Goal: Task Accomplishment & Management: Manage account settings

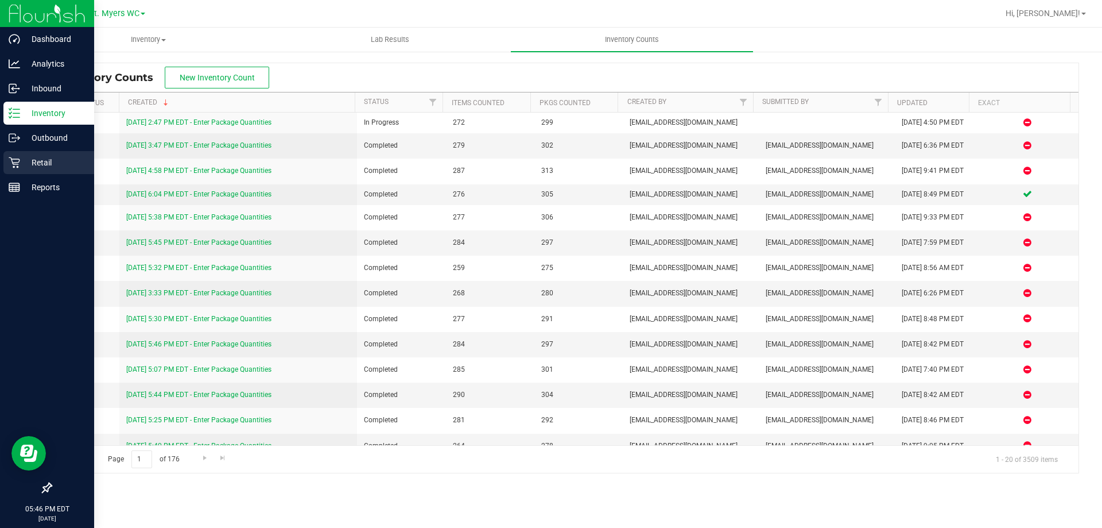
click at [73, 162] on p "Retail" at bounding box center [54, 163] width 69 height 14
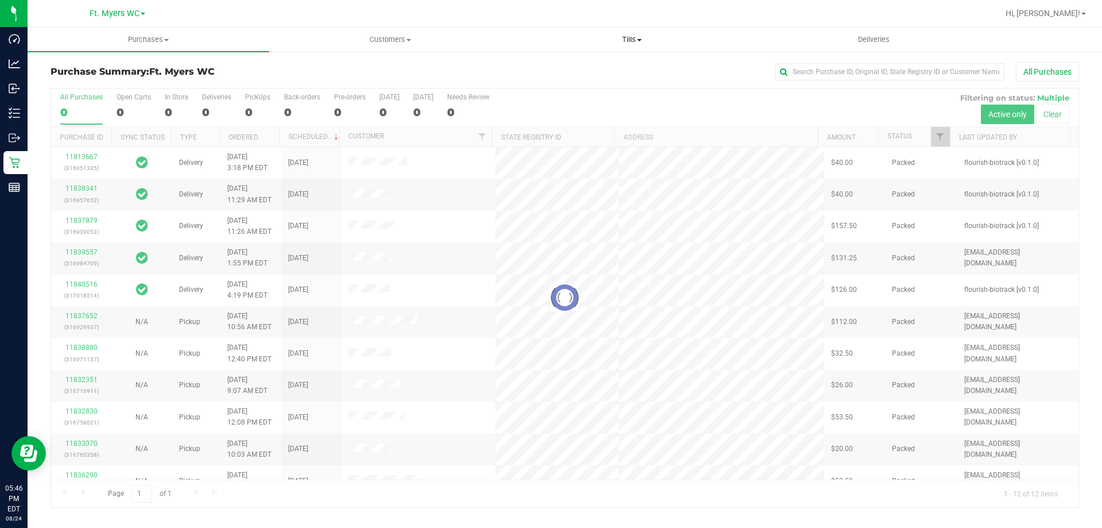
click at [615, 42] on span "Tills" at bounding box center [632, 39] width 241 height 10
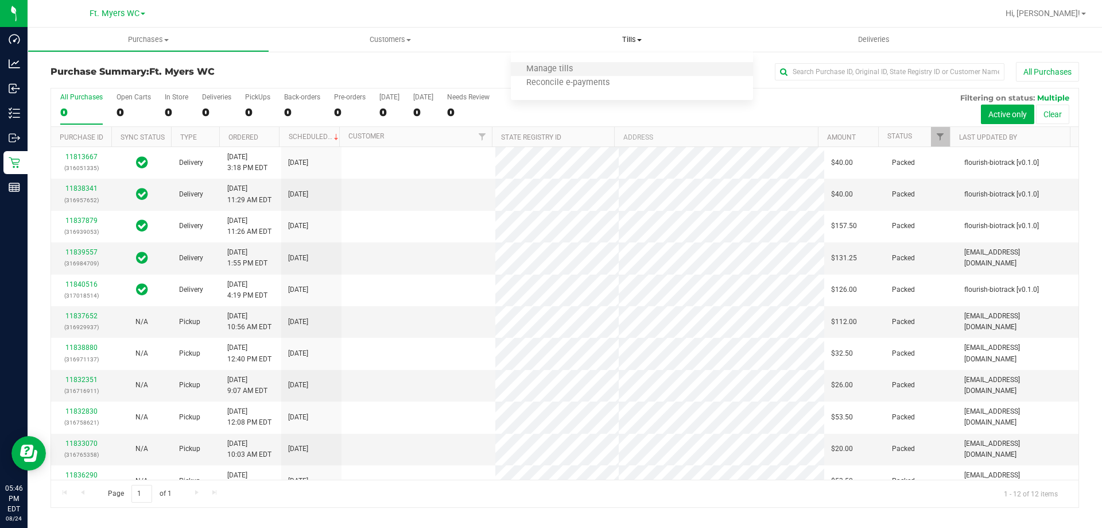
click at [621, 67] on li "Manage tills" at bounding box center [632, 70] width 242 height 14
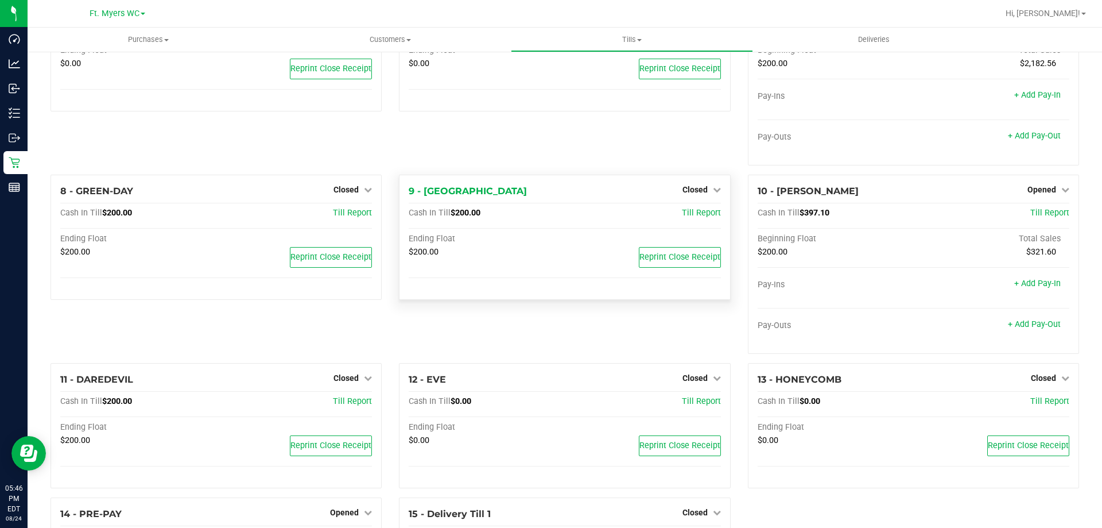
scroll to position [113, 0]
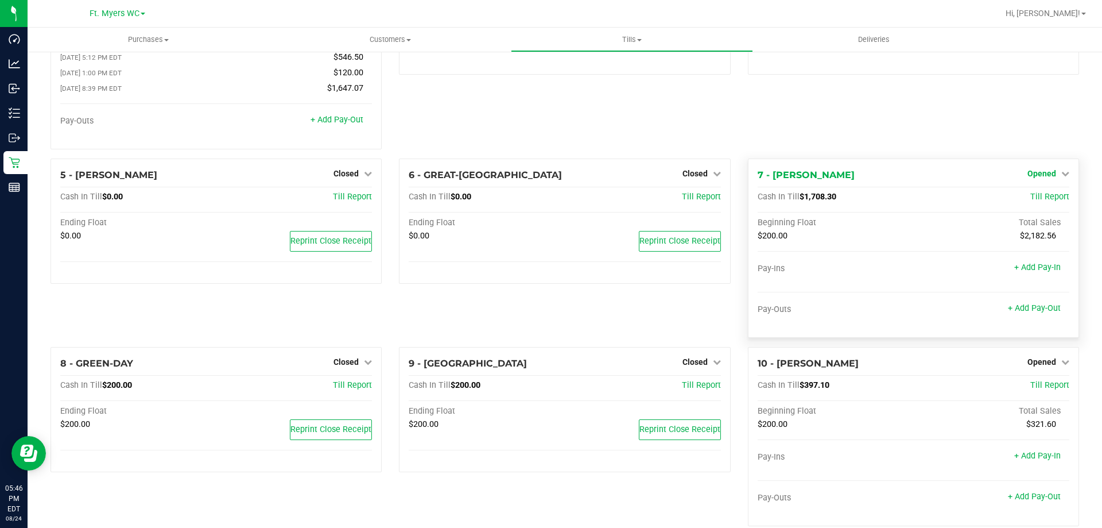
click at [1032, 174] on span "Opened" at bounding box center [1042, 173] width 29 height 9
click at [1028, 202] on link "Close Till" at bounding box center [1043, 196] width 31 height 9
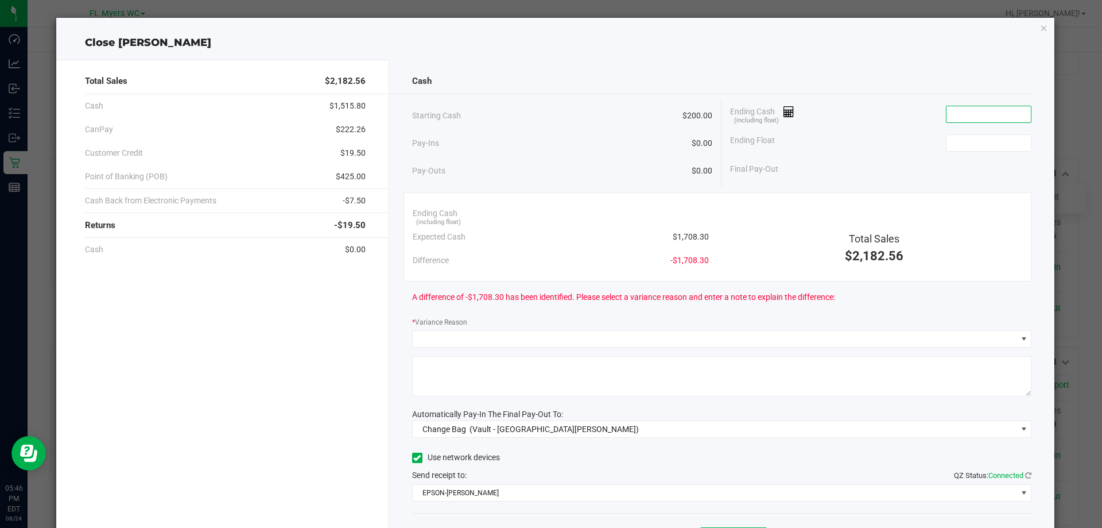
click at [972, 120] on input at bounding box center [989, 114] width 84 height 16
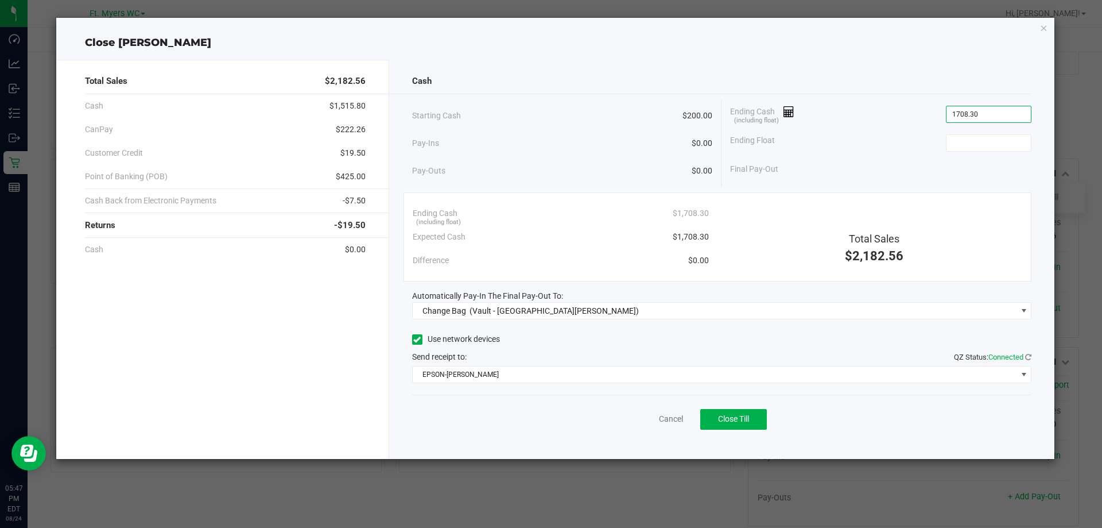
type input "$1,708.30"
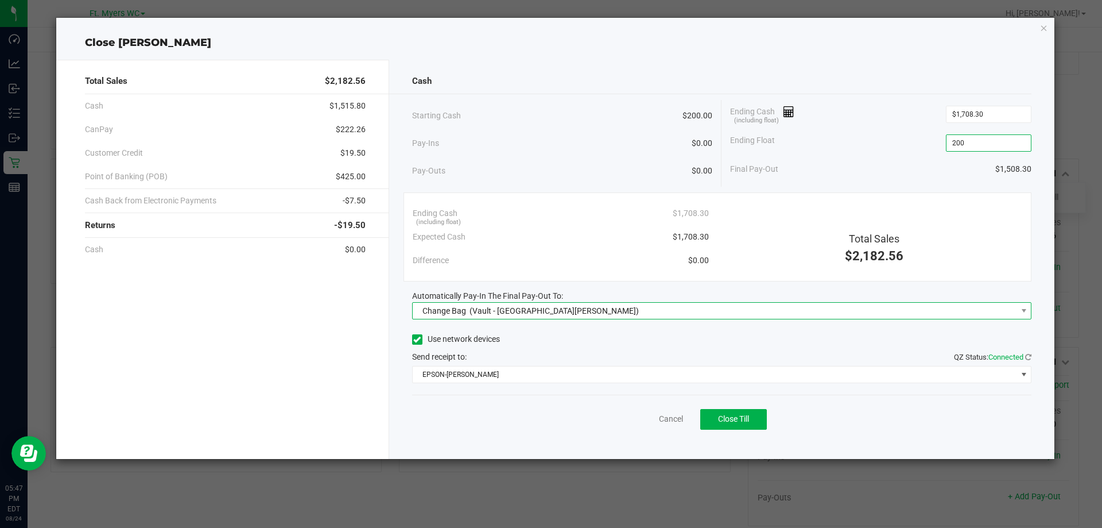
type input "$200.00"
click at [685, 315] on span "Change Bag (Vault - [GEOGRAPHIC_DATA][PERSON_NAME])" at bounding box center [715, 311] width 605 height 16
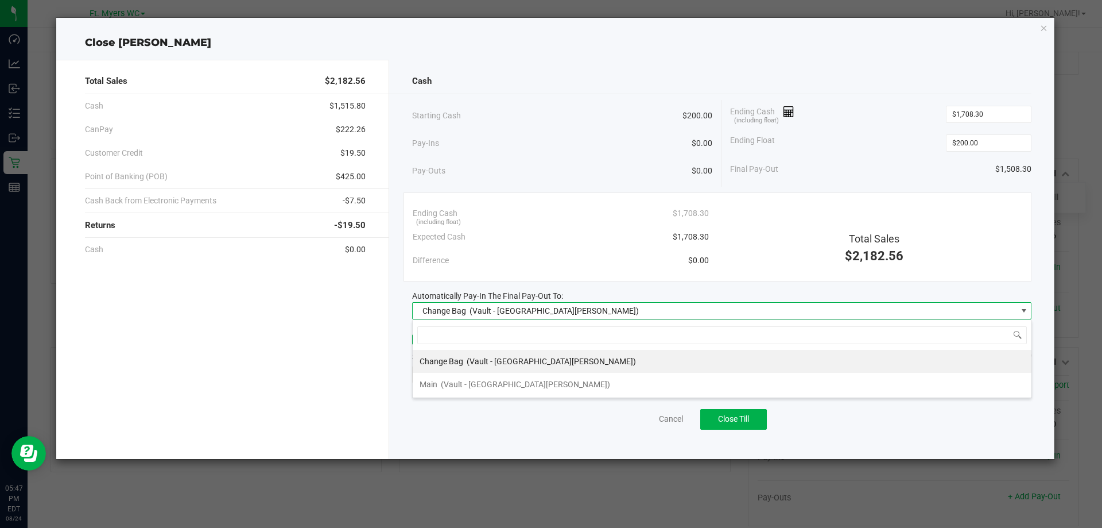
scroll to position [17, 619]
click at [656, 378] on li "Main (Vault - [GEOGRAPHIC_DATA][PERSON_NAME])" at bounding box center [722, 384] width 619 height 23
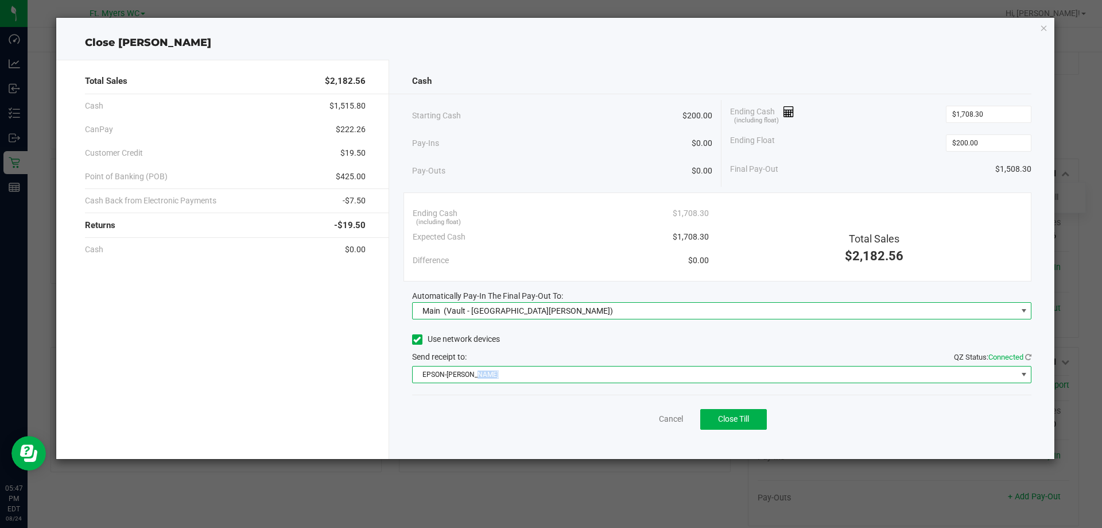
click at [656, 378] on span "EPSON-[PERSON_NAME]" at bounding box center [715, 374] width 605 height 16
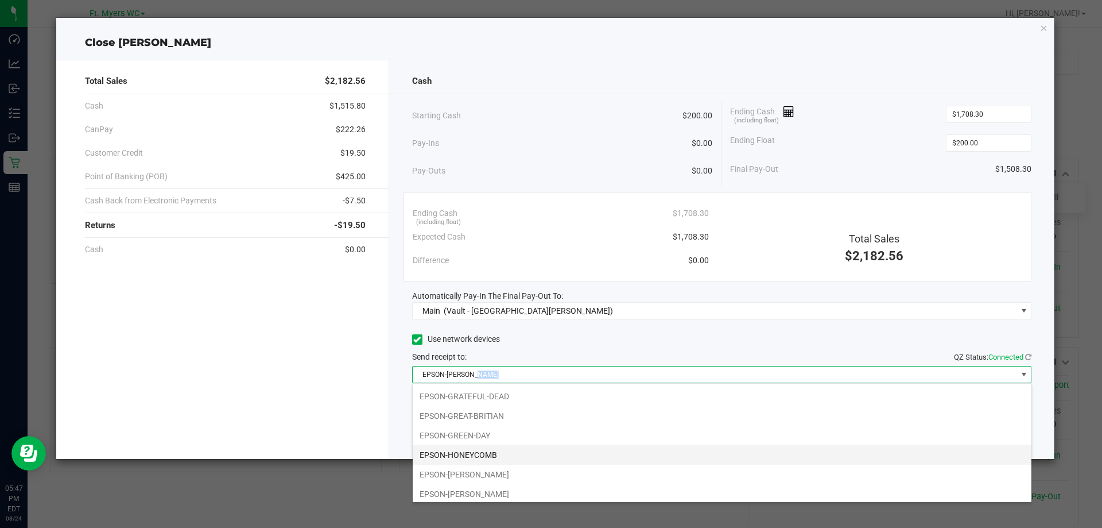
scroll to position [80, 0]
click at [481, 456] on li "EPSON-HONEYCOMB" at bounding box center [722, 451] width 619 height 20
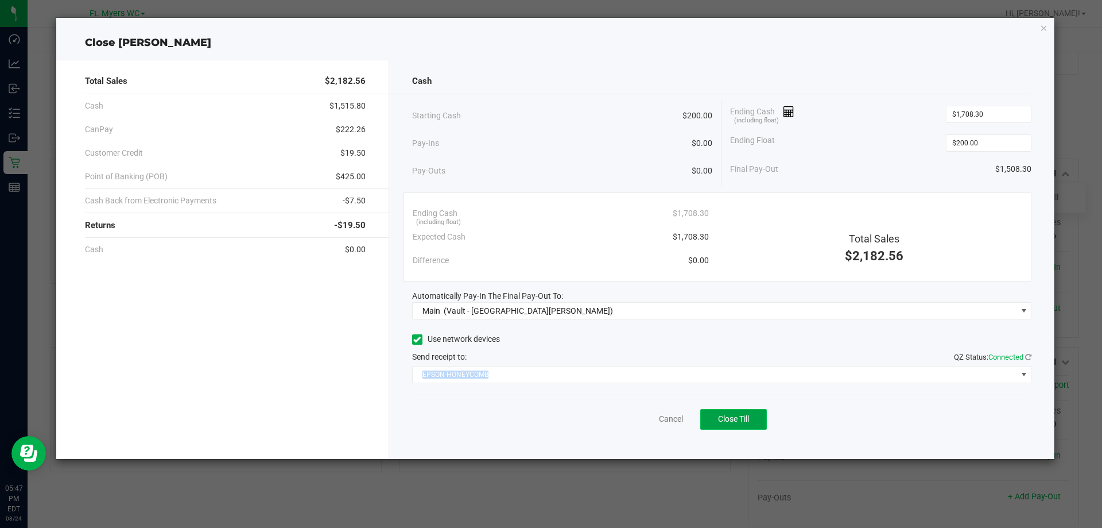
click at [723, 414] on span "Close Till" at bounding box center [733, 418] width 31 height 9
drag, startPoint x: 649, startPoint y: 409, endPoint x: 646, endPoint y: 417, distance: 8.2
click at [649, 410] on div "Dismiss Reprint Closing Receipt" at bounding box center [722, 416] width 620 height 44
click at [644, 428] on div "Dismiss Reprint Closing Receipt" at bounding box center [722, 416] width 620 height 44
click at [643, 434] on div "Dismiss Reprint Closing Receipt" at bounding box center [722, 416] width 620 height 44
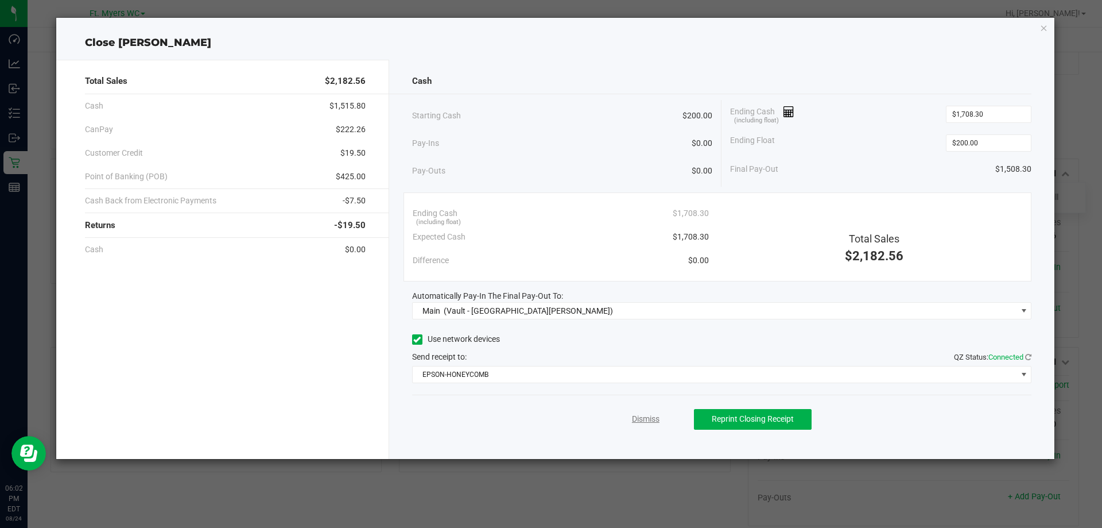
click at [643, 421] on link "Dismiss" at bounding box center [646, 419] width 28 height 12
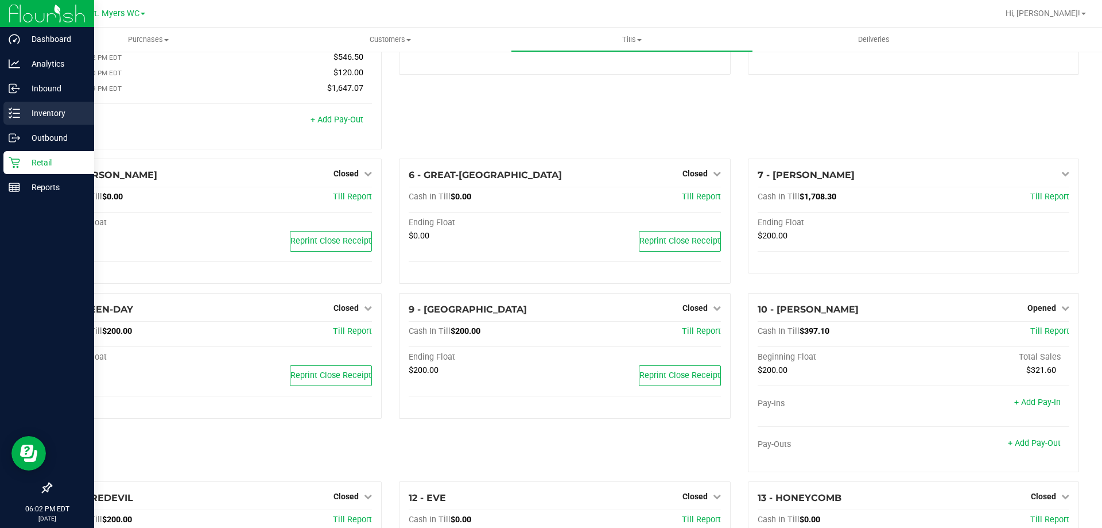
click at [16, 113] on line at bounding box center [16, 113] width 6 height 0
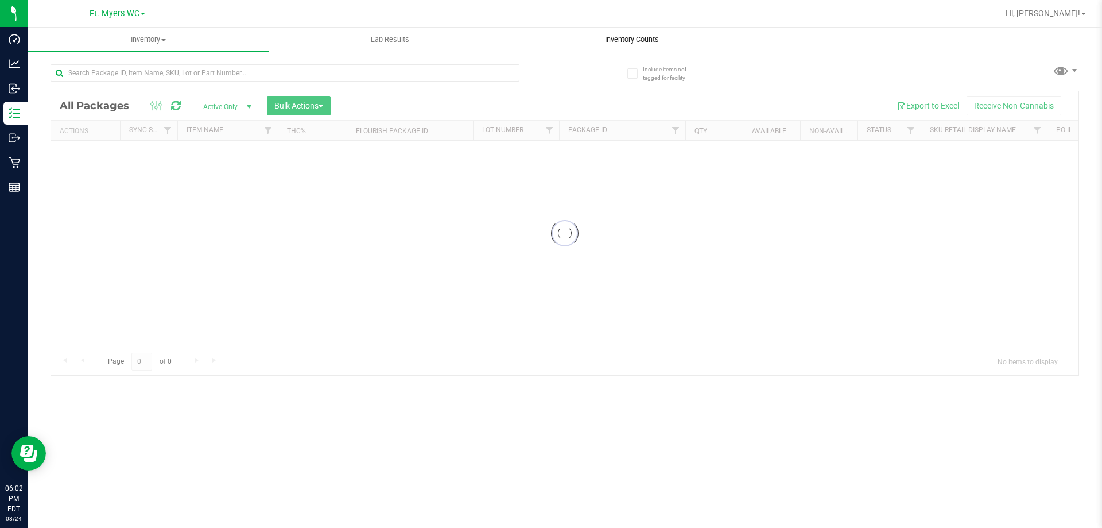
click at [646, 39] on span "Inventory Counts" at bounding box center [632, 39] width 85 height 10
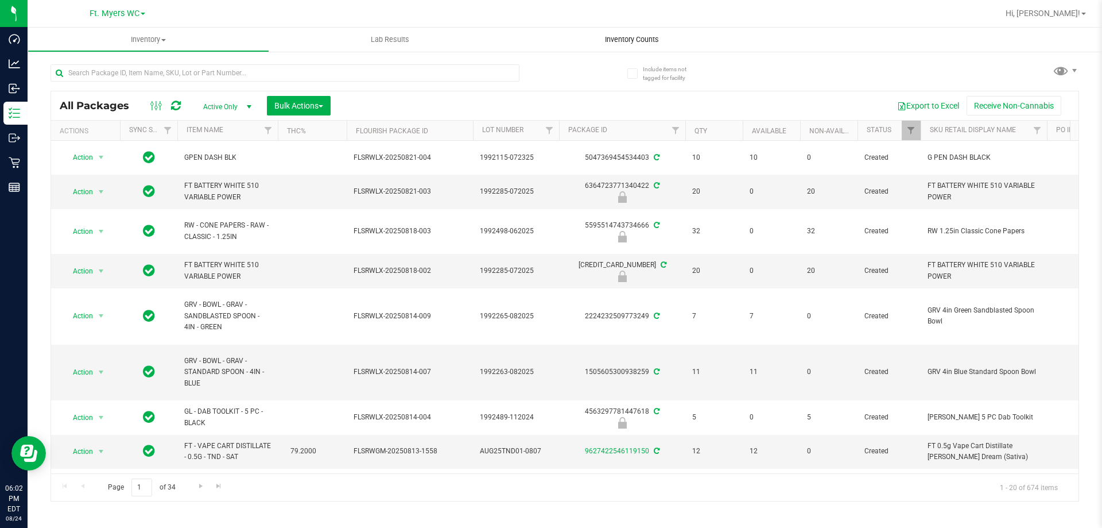
click at [664, 40] on span "Inventory Counts" at bounding box center [632, 39] width 85 height 10
click at [542, 26] on nav "Ft. [PERSON_NAME] Hi, [PERSON_NAME]!" at bounding box center [565, 14] width 1075 height 28
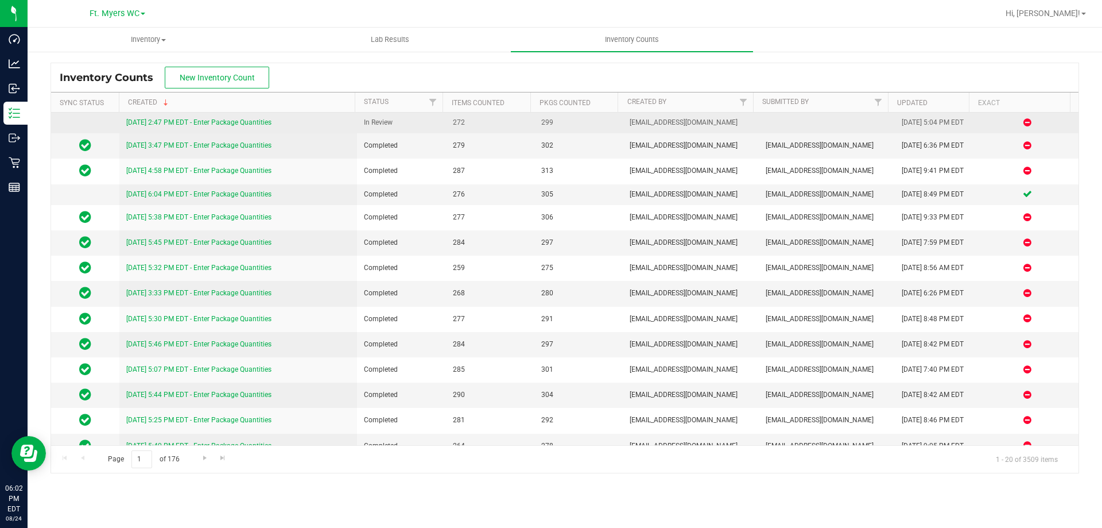
click at [264, 127] on div "[DATE] 2:47 PM EDT - Enter Package Quantities" at bounding box center [238, 122] width 224 height 11
click at [266, 123] on link "[DATE] 2:47 PM EDT - Enter Package Quantities" at bounding box center [198, 122] width 145 height 8
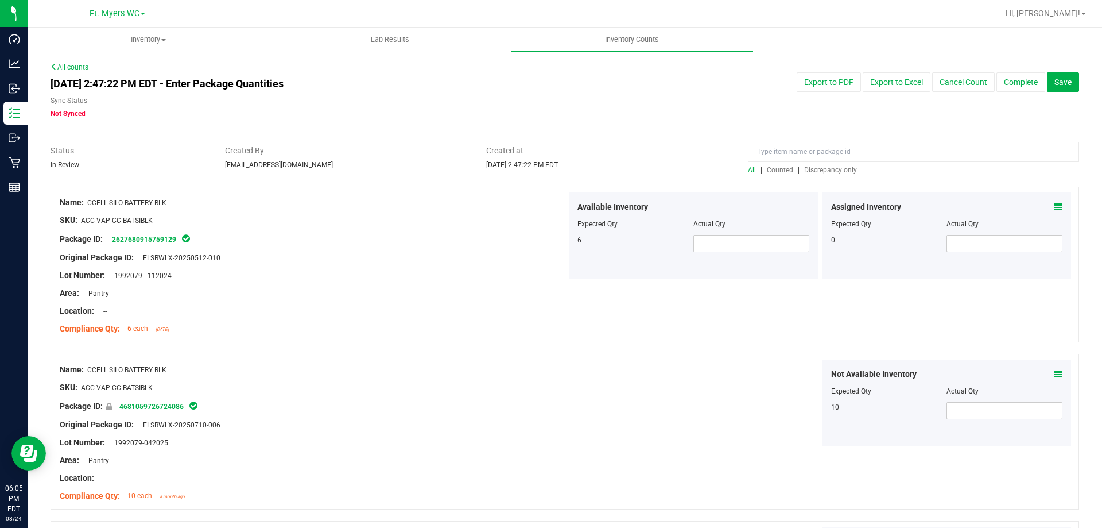
click at [78, 67] on link "All counts" at bounding box center [70, 67] width 38 height 8
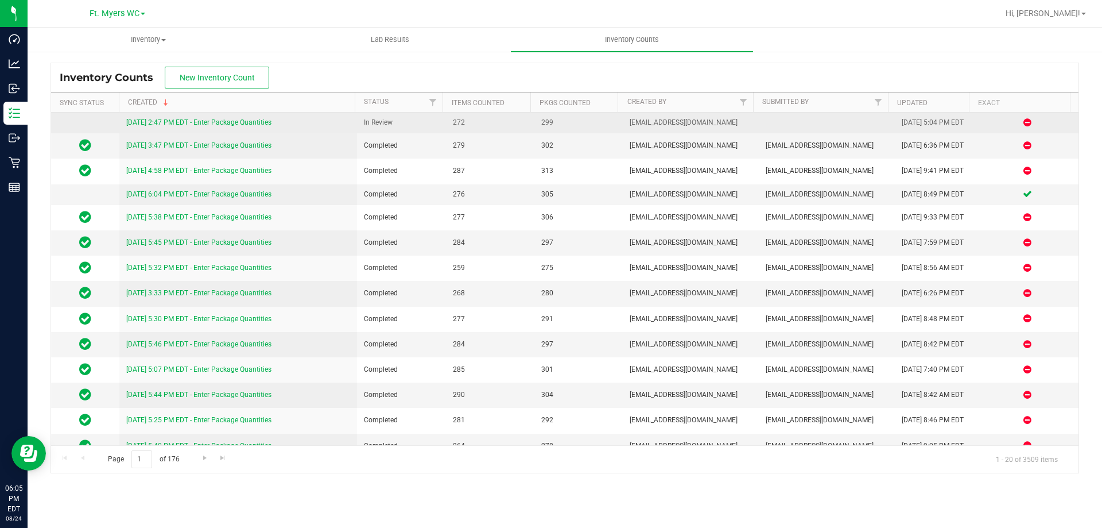
click at [209, 118] on div "[DATE] 2:47 PM EDT - Enter Package Quantities" at bounding box center [238, 122] width 224 height 11
click at [208, 118] on div "[DATE] 2:47 PM EDT - Enter Package Quantities" at bounding box center [238, 122] width 224 height 11
click at [242, 127] on div "[DATE] 2:47 PM EDT - Enter Package Quantities" at bounding box center [238, 122] width 224 height 11
click at [264, 122] on link "[DATE] 2:47 PM EDT - Enter Package Quantities" at bounding box center [198, 122] width 145 height 8
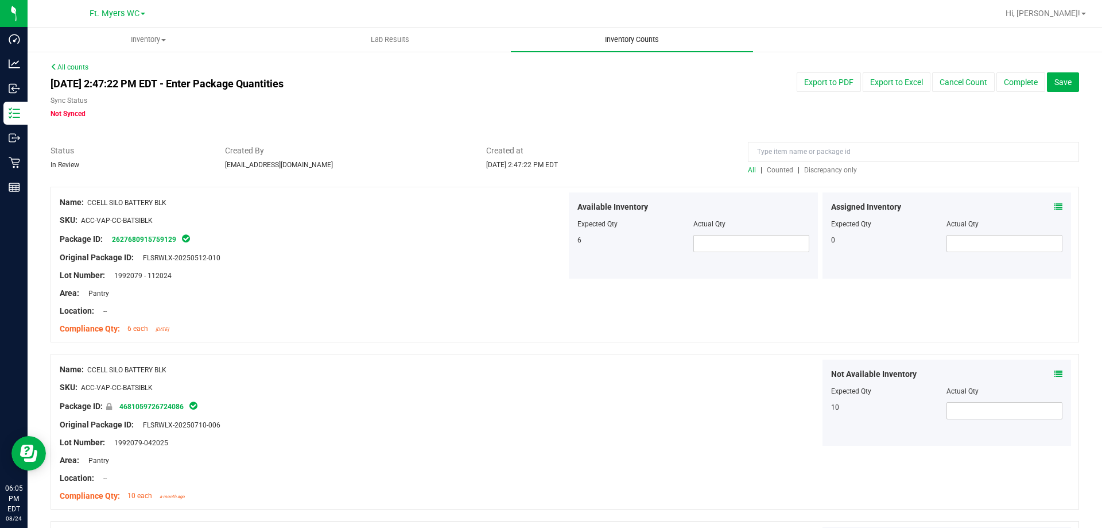
click at [637, 36] on span "Inventory Counts" at bounding box center [632, 39] width 85 height 10
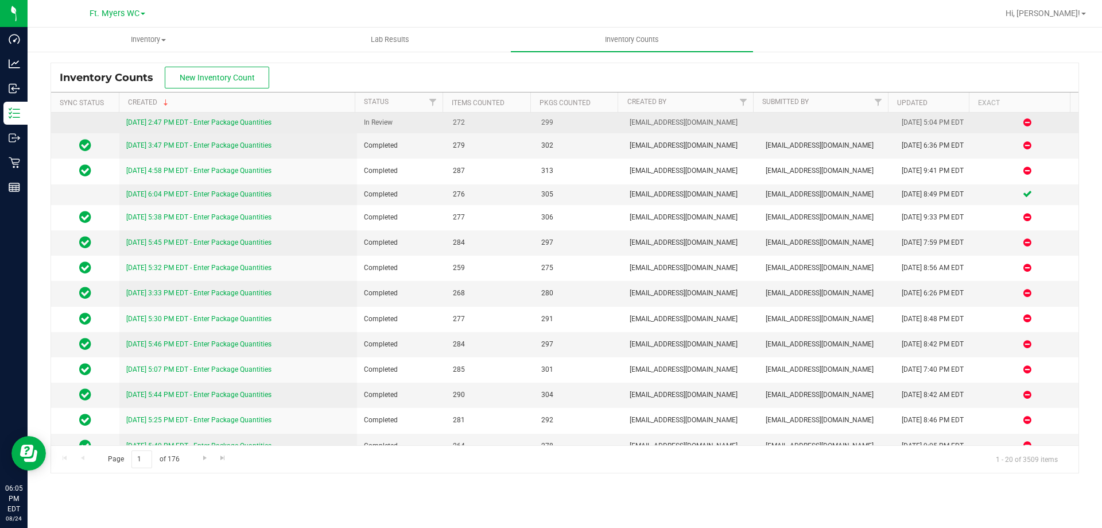
drag, startPoint x: 173, startPoint y: 114, endPoint x: 180, endPoint y: 126, distance: 13.6
click at [173, 115] on td "[DATE] 2:47 PM EDT - Enter Package Quantities" at bounding box center [238, 123] width 238 height 21
click at [180, 127] on div "[DATE] 2:47 PM EDT - Enter Package Quantities" at bounding box center [238, 122] width 224 height 11
click at [203, 126] on link "[DATE] 2:47 PM EDT - Enter Package Quantities" at bounding box center [198, 122] width 145 height 8
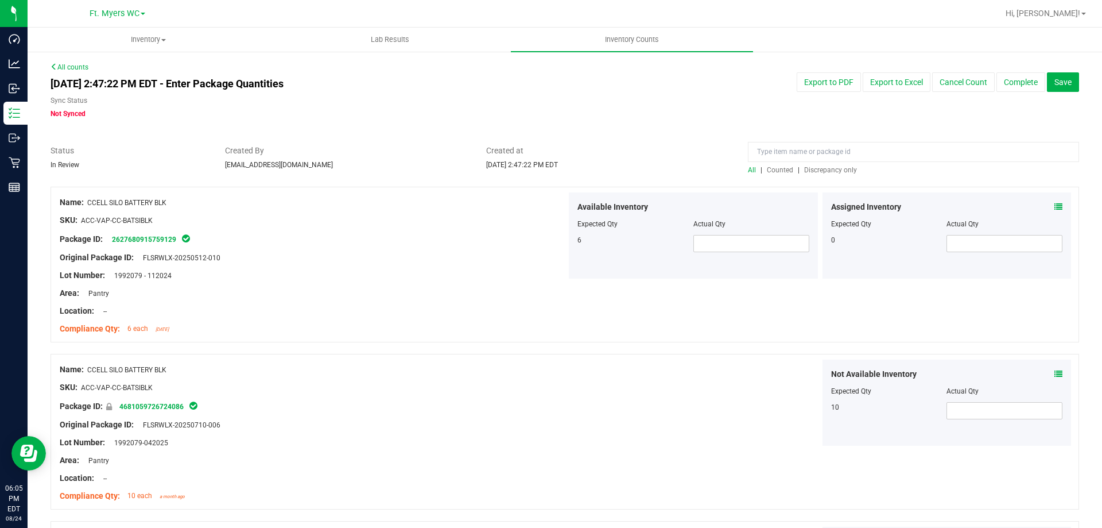
click at [835, 172] on span "Discrepancy only" at bounding box center [830, 170] width 53 height 8
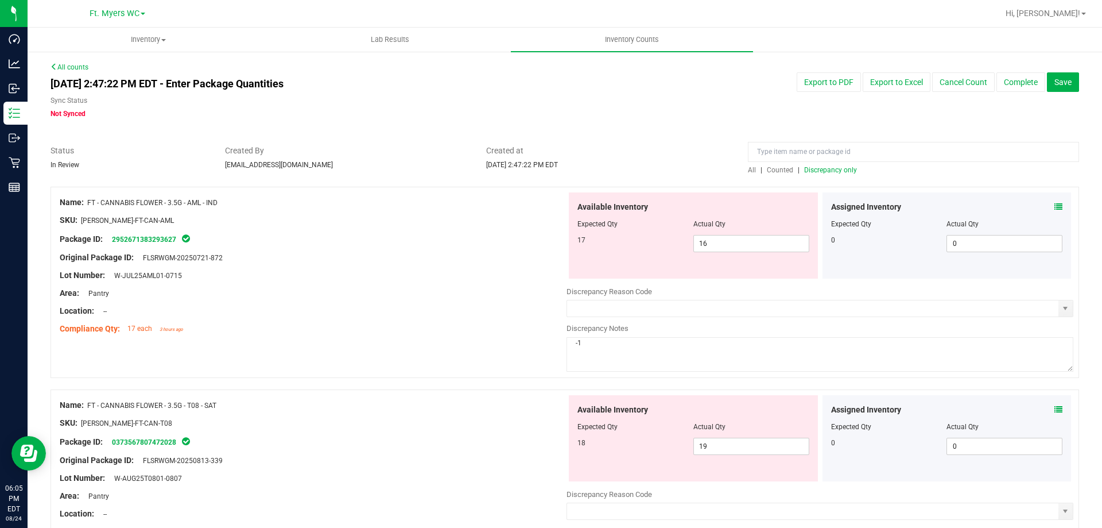
click at [831, 166] on span "Discrepancy only" at bounding box center [830, 170] width 53 height 8
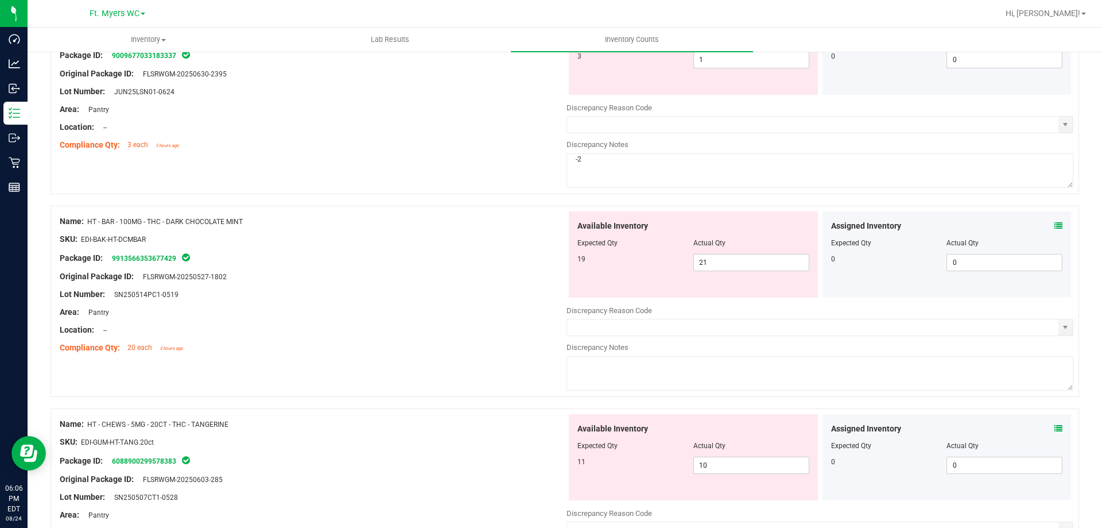
scroll to position [1091, 0]
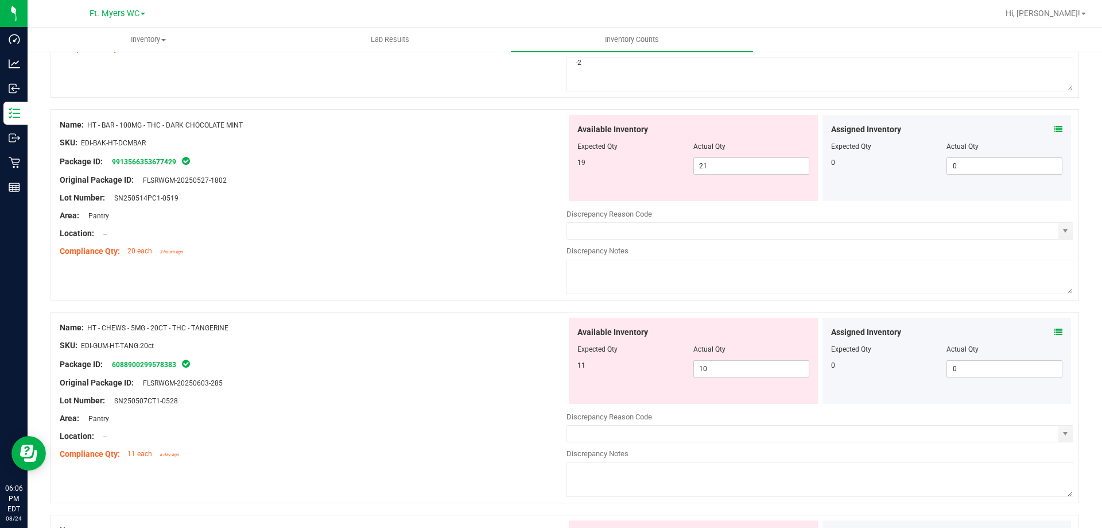
click at [1055, 130] on icon at bounding box center [1059, 129] width 8 height 8
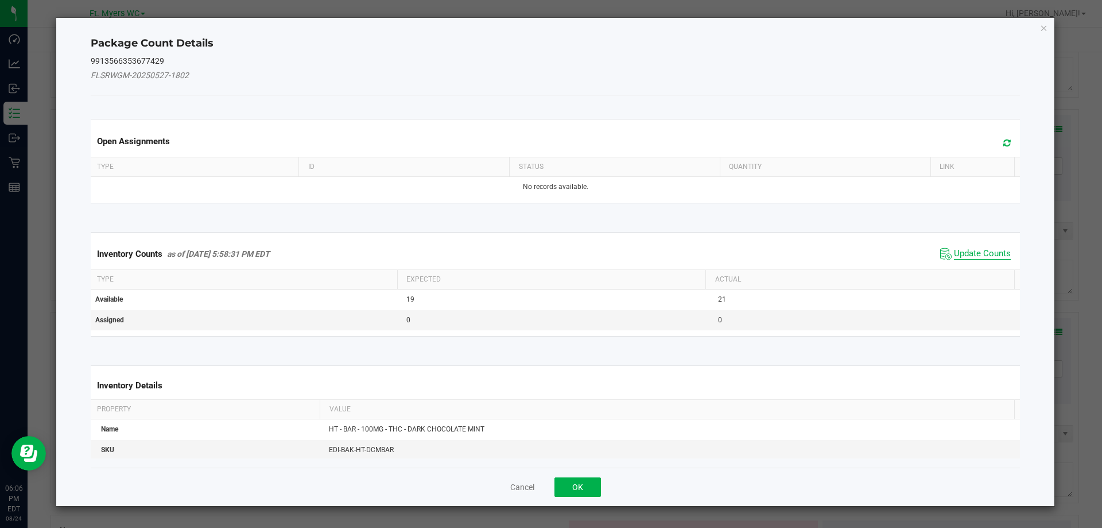
click at [972, 250] on span "Update Counts" at bounding box center [982, 253] width 57 height 11
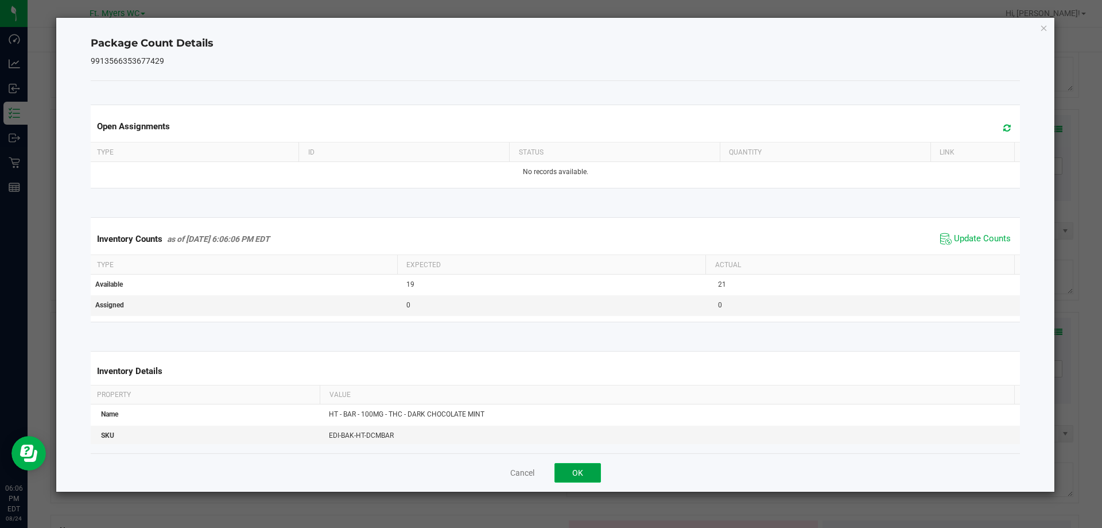
click at [563, 476] on button "OK" at bounding box center [578, 473] width 47 height 20
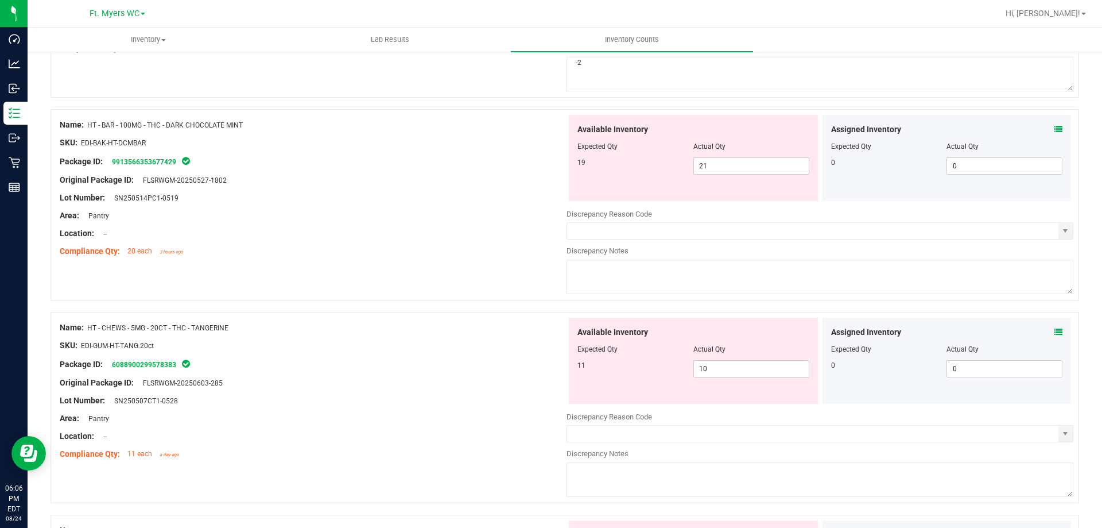
click at [496, 223] on div at bounding box center [313, 225] width 507 height 6
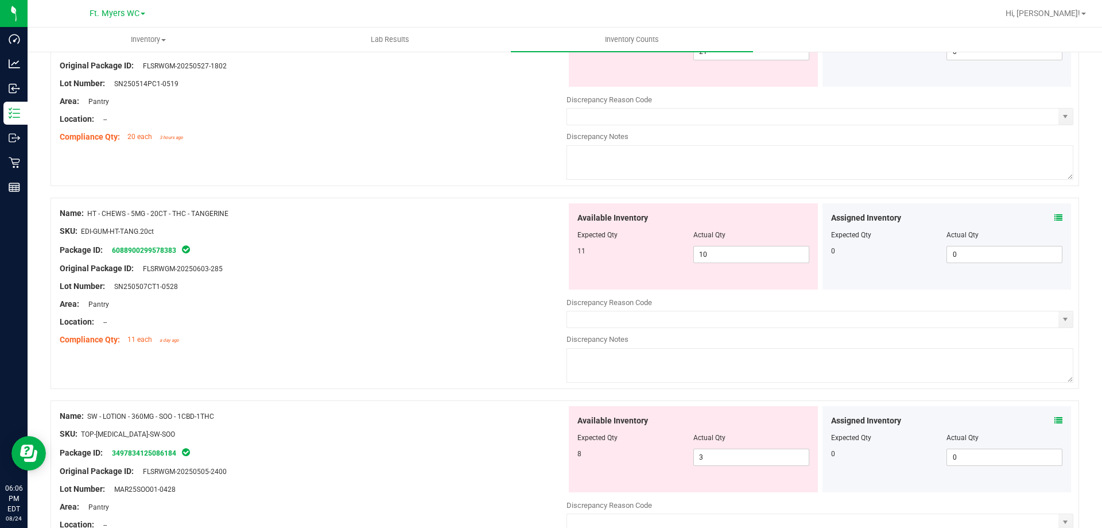
scroll to position [1206, 0]
click at [1055, 218] on icon at bounding box center [1059, 217] width 8 height 8
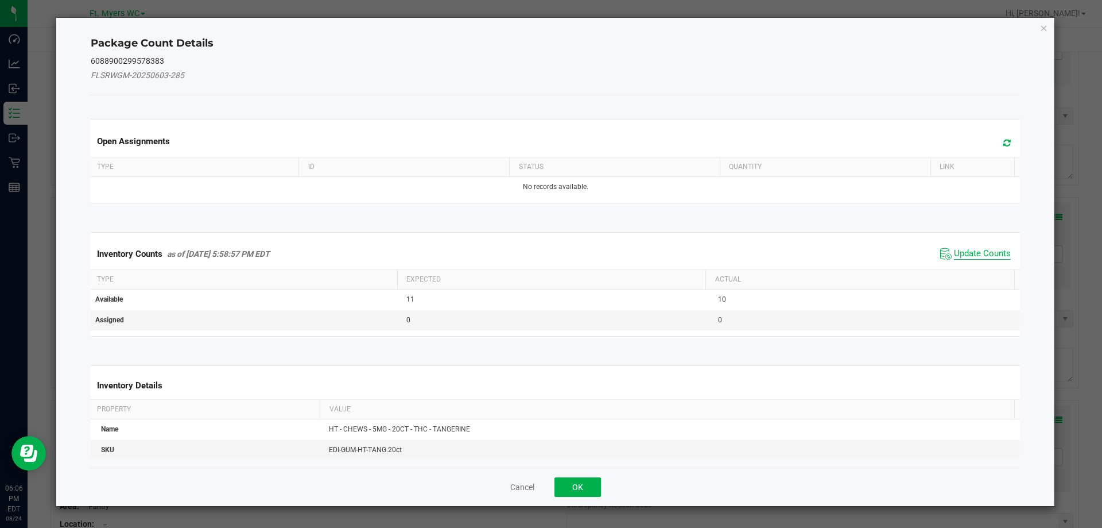
click at [963, 257] on span "Update Counts" at bounding box center [982, 253] width 57 height 11
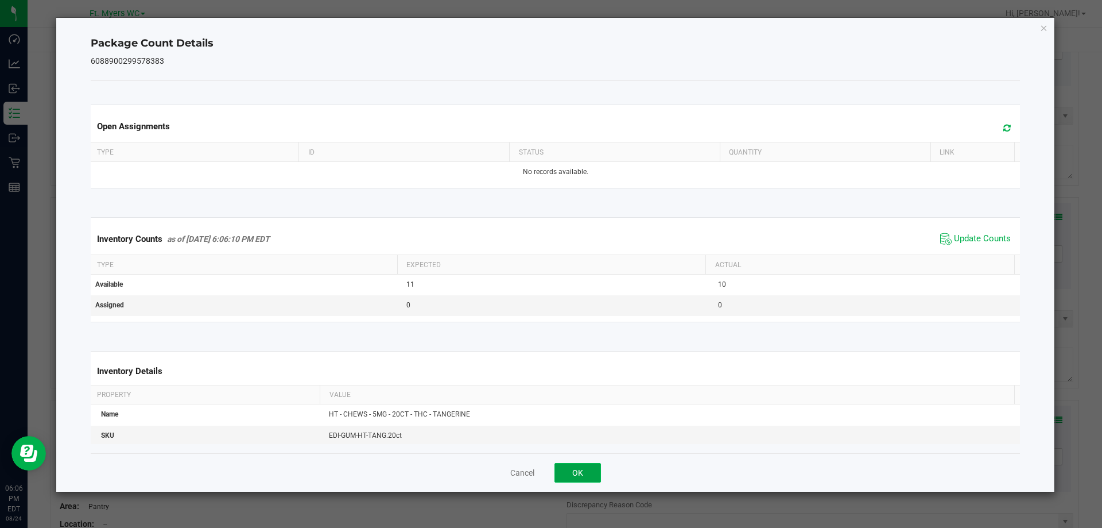
click at [584, 479] on button "OK" at bounding box center [578, 473] width 47 height 20
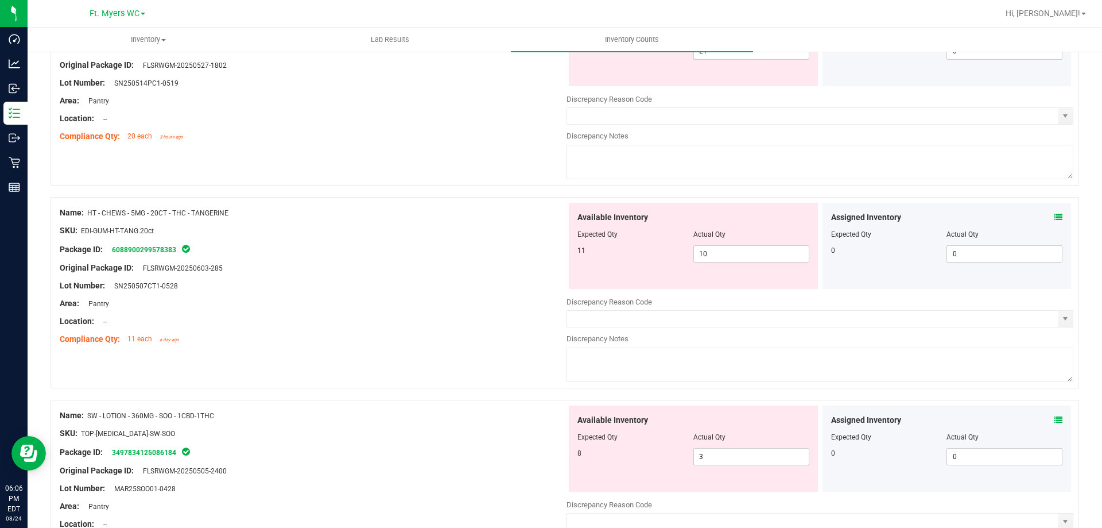
click at [503, 311] on div at bounding box center [313, 312] width 507 height 6
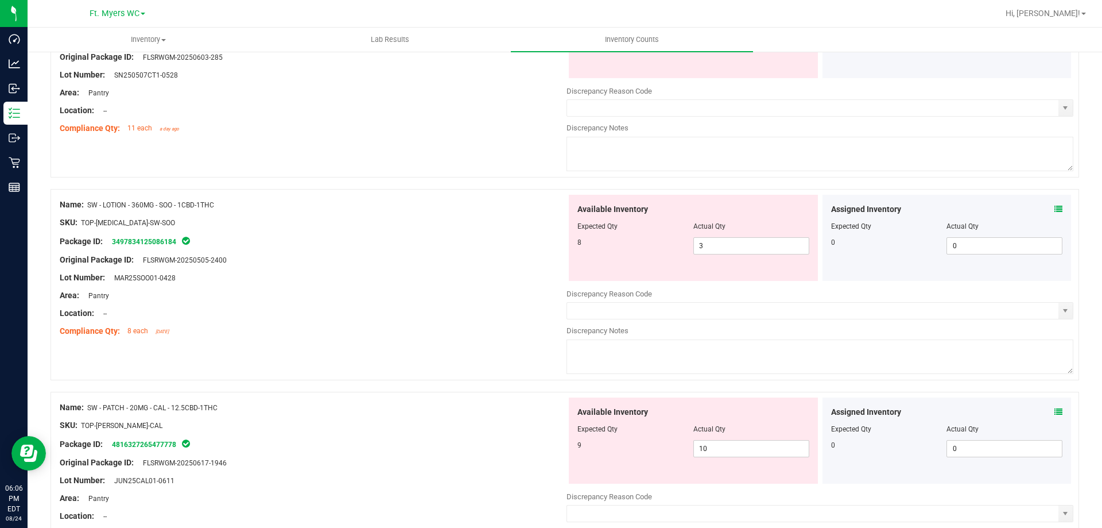
scroll to position [1435, 0]
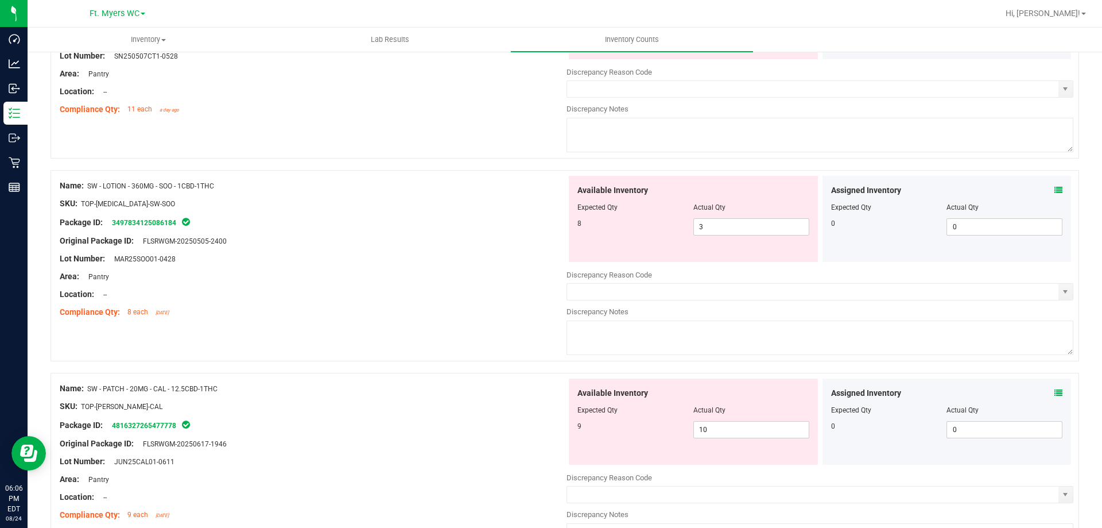
click at [1055, 188] on div "Assigned Inventory Expected Qty Actual Qty 0 0 0" at bounding box center [947, 219] width 249 height 86
click at [1055, 193] on icon at bounding box center [1059, 190] width 8 height 8
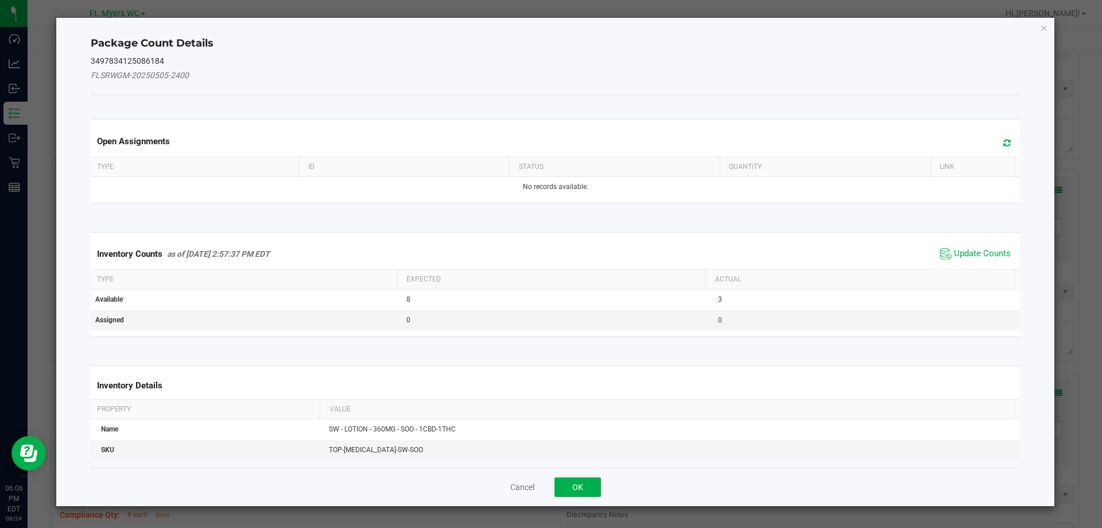
click at [1003, 145] on icon at bounding box center [1006, 142] width 7 height 9
click at [968, 247] on span "Update Counts" at bounding box center [975, 253] width 76 height 17
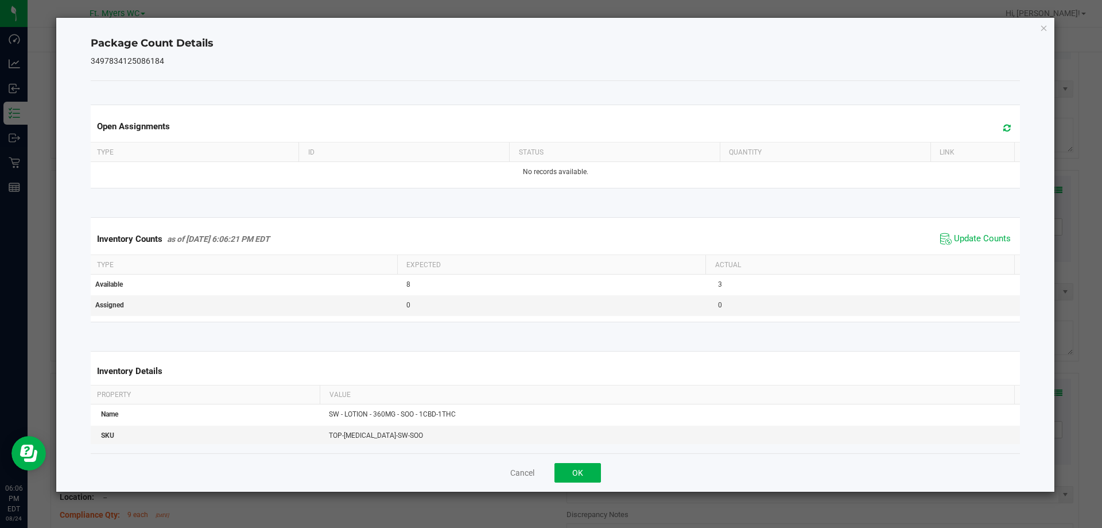
click at [970, 250] on div "Inventory Counts as of [DATE] 6:06:21 PM EDT Update Counts" at bounding box center [555, 238] width 935 height 31
click at [561, 474] on button "OK" at bounding box center [578, 473] width 47 height 20
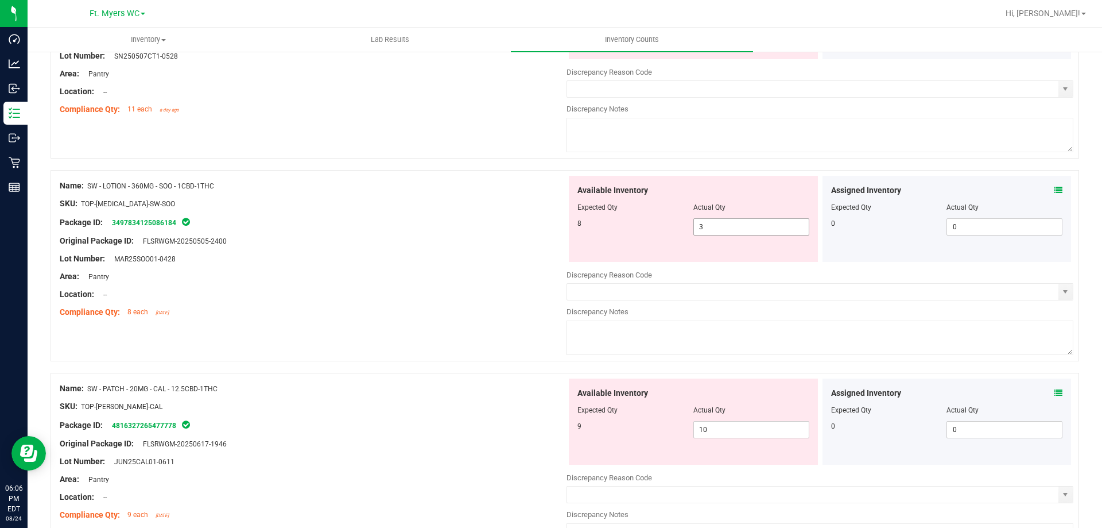
click at [724, 227] on span "3 3" at bounding box center [751, 226] width 116 height 17
click at [724, 227] on input "3" at bounding box center [751, 227] width 115 height 16
type input "8"
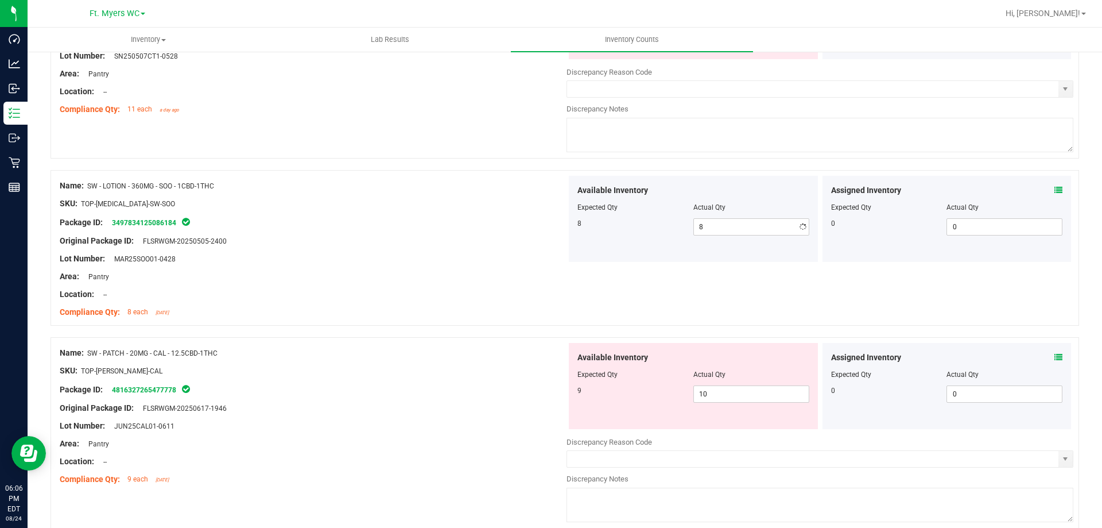
click at [517, 274] on div "Area: Pantry" at bounding box center [313, 276] width 507 height 12
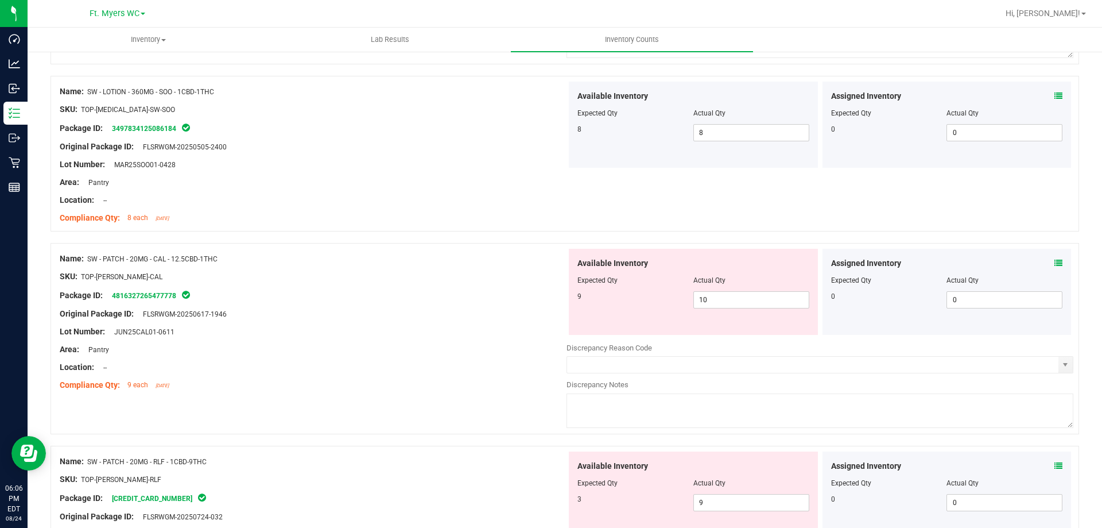
scroll to position [1550, 0]
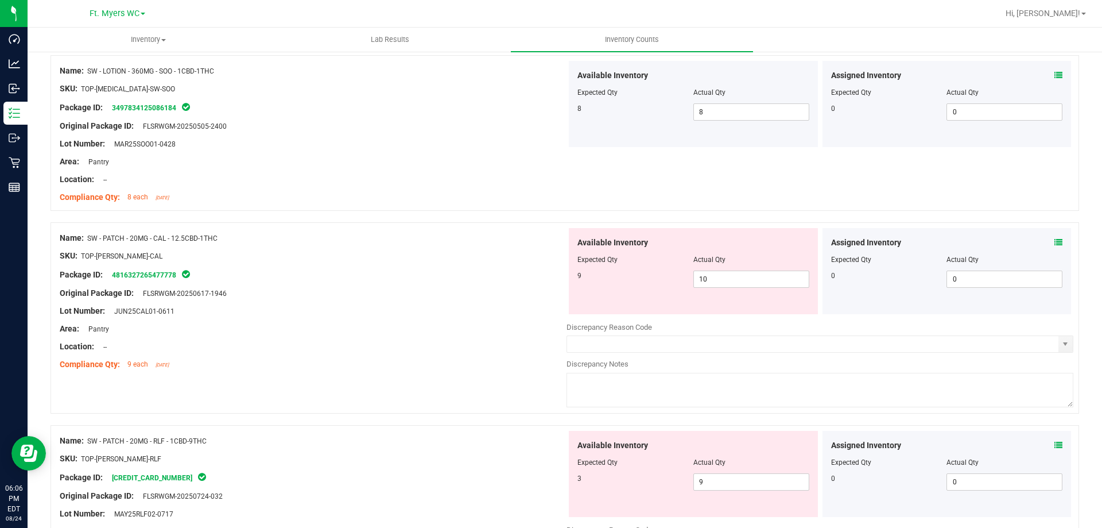
click at [332, 303] on div at bounding box center [313, 302] width 507 height 6
click at [1055, 242] on icon at bounding box center [1059, 242] width 8 height 8
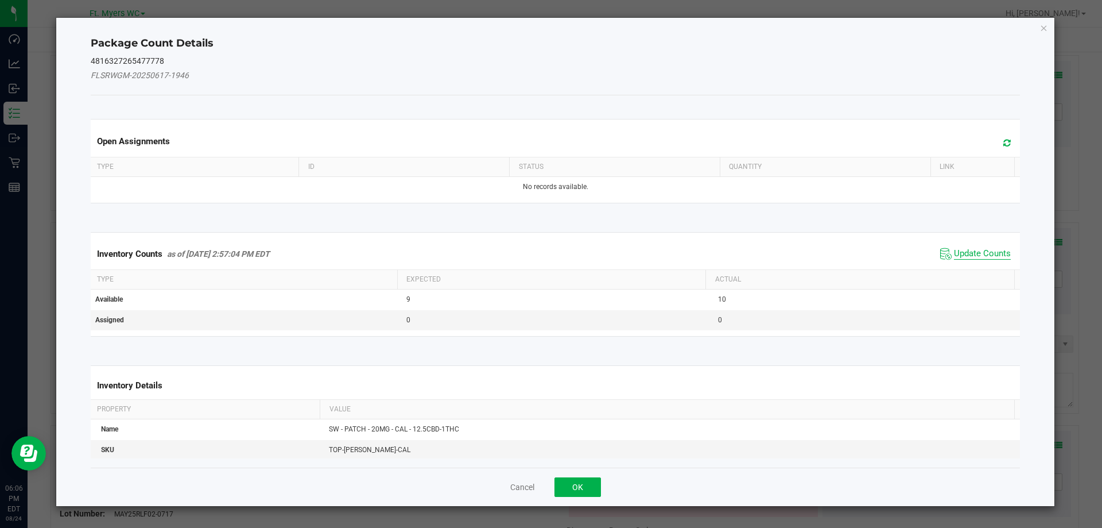
click at [979, 258] on span "Update Counts" at bounding box center [982, 253] width 57 height 11
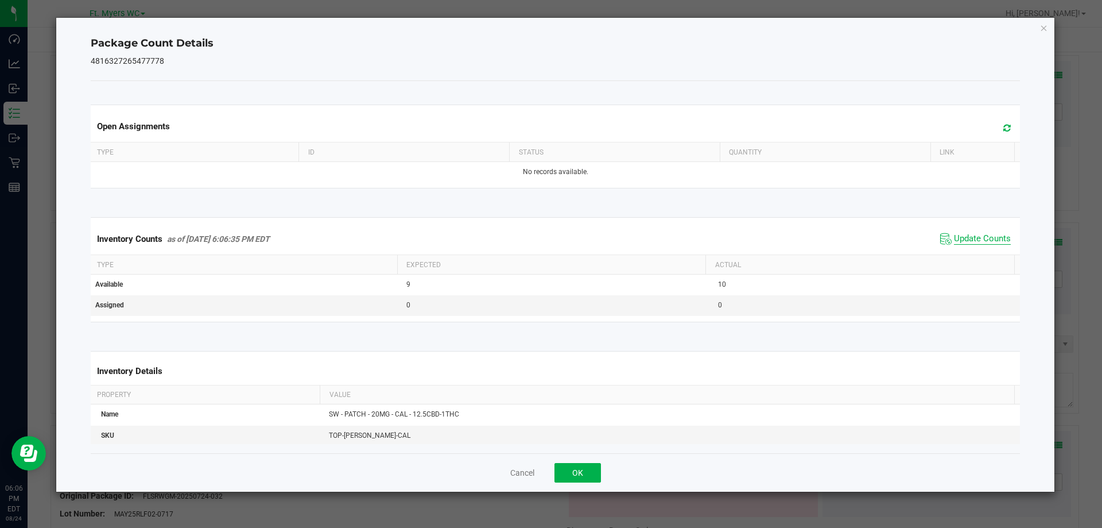
click at [976, 249] on div "Inventory Counts as of [DATE] 6:06:35 PM EDT Update Counts" at bounding box center [555, 238] width 935 height 31
click at [587, 477] on button "OK" at bounding box center [578, 473] width 47 height 20
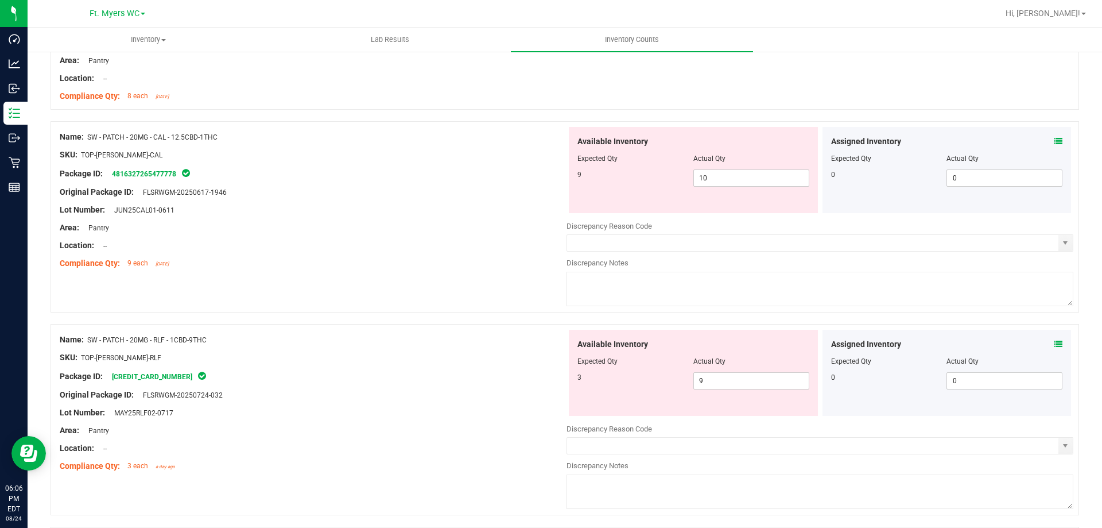
scroll to position [1665, 0]
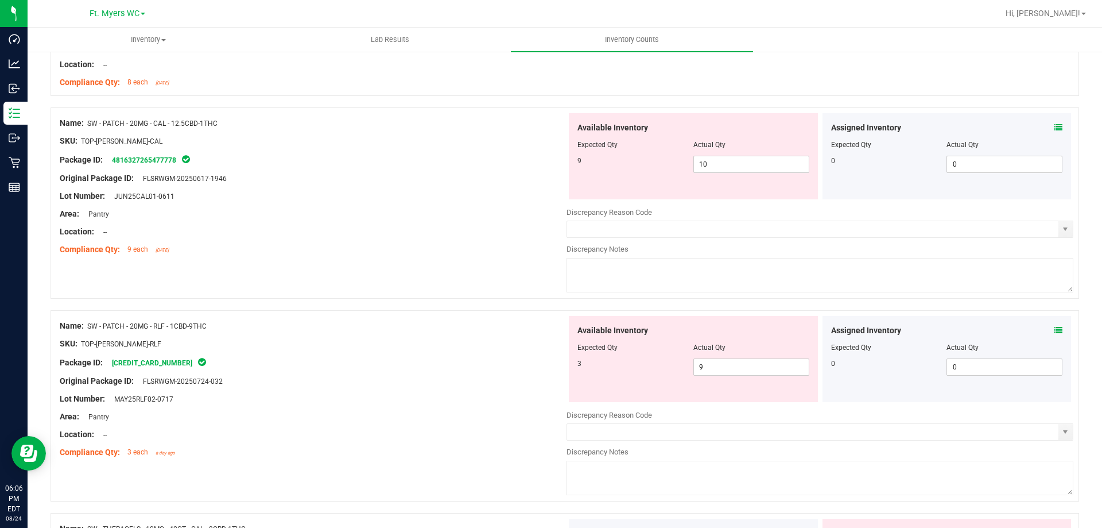
click at [287, 387] on div at bounding box center [313, 390] width 507 height 6
click at [303, 402] on div "Lot Number: MAY25RLF02-0717" at bounding box center [313, 399] width 507 height 12
click at [1053, 331] on div "Assigned Inventory Expected Qty Actual Qty 0 0 0" at bounding box center [947, 359] width 249 height 86
click at [1055, 331] on icon at bounding box center [1059, 330] width 8 height 8
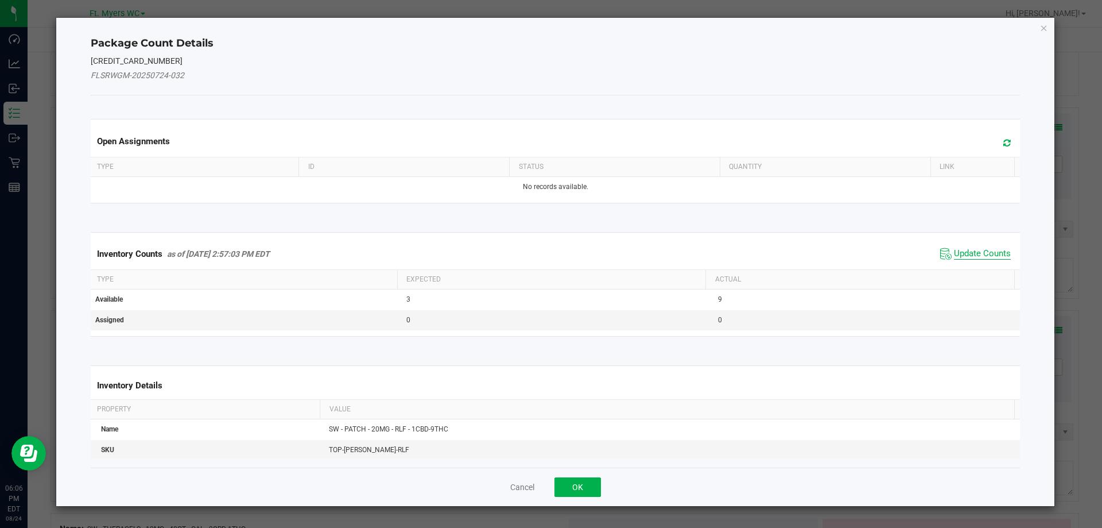
click at [971, 253] on span "Update Counts" at bounding box center [982, 253] width 57 height 11
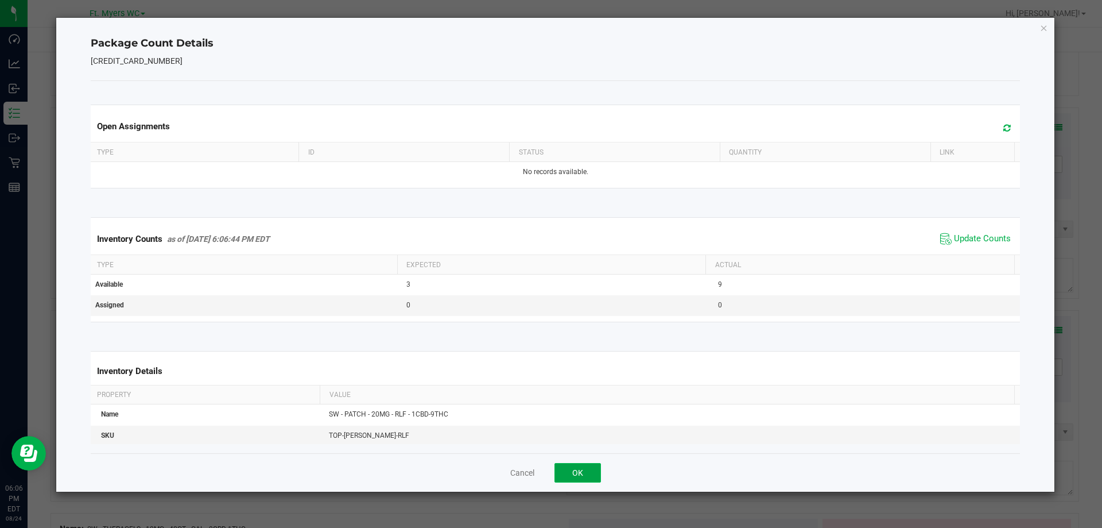
click at [579, 466] on button "OK" at bounding box center [578, 473] width 47 height 20
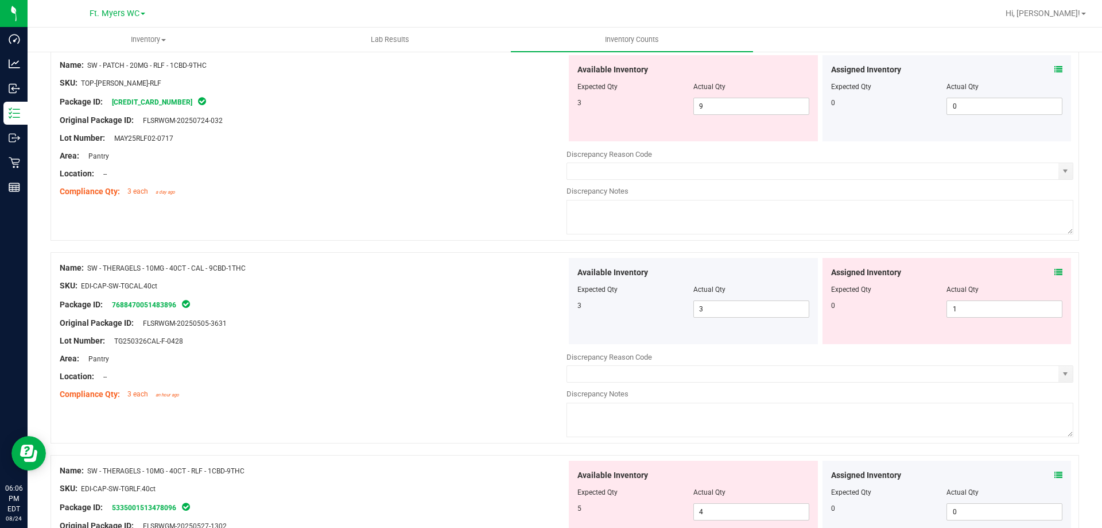
scroll to position [1952, 0]
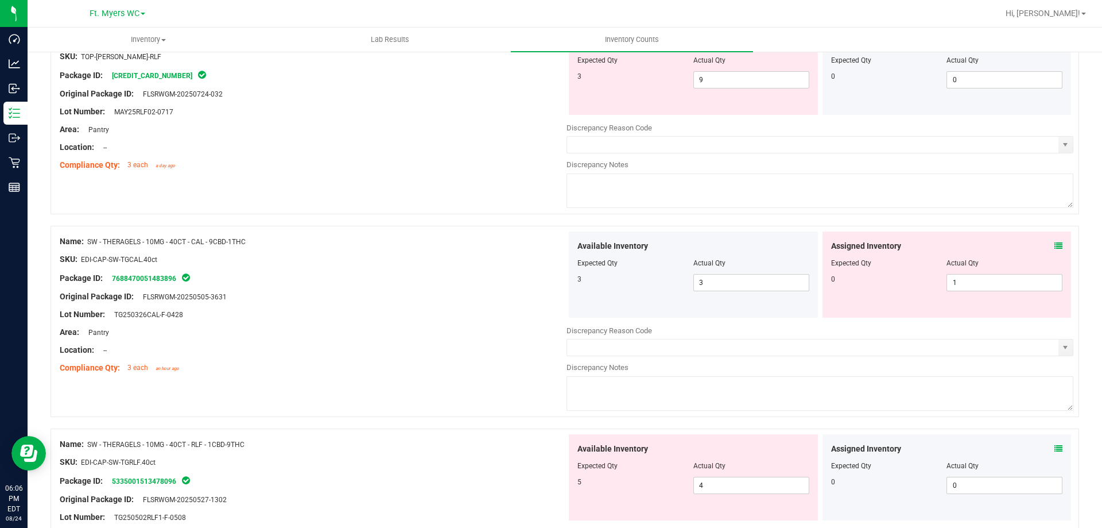
click at [1055, 245] on icon at bounding box center [1059, 246] width 8 height 8
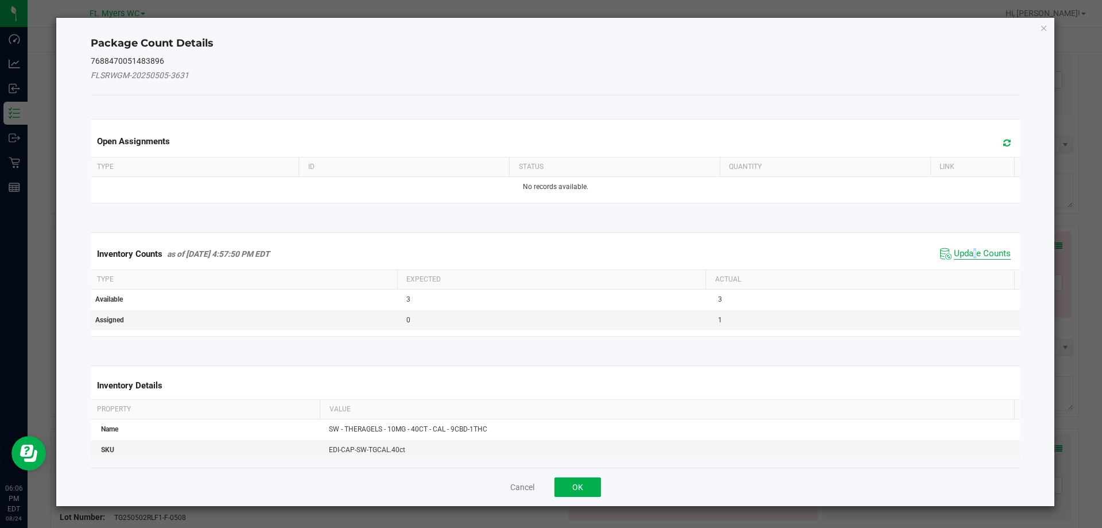
click at [968, 251] on span "Update Counts" at bounding box center [982, 253] width 57 height 11
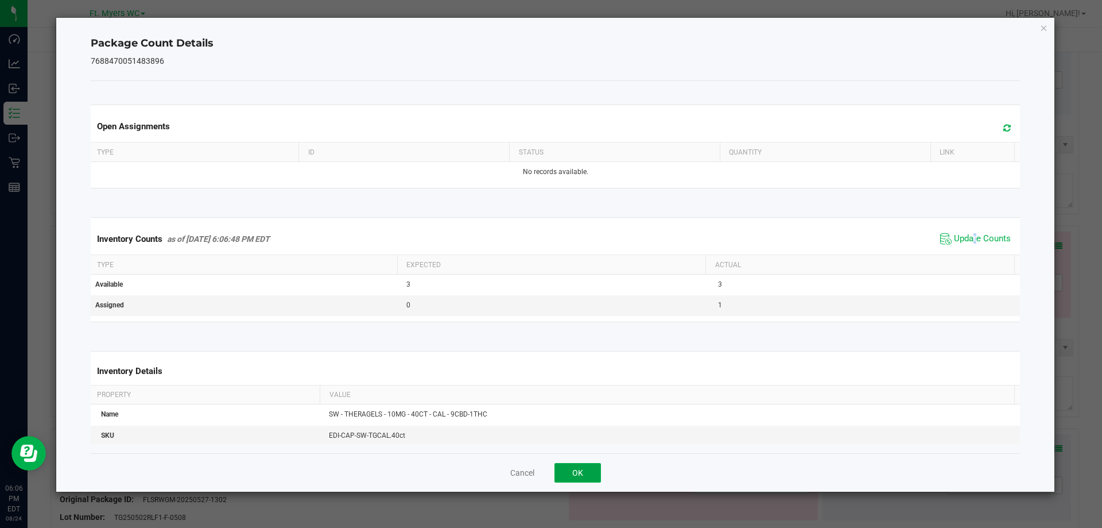
click at [565, 467] on button "OK" at bounding box center [578, 473] width 47 height 20
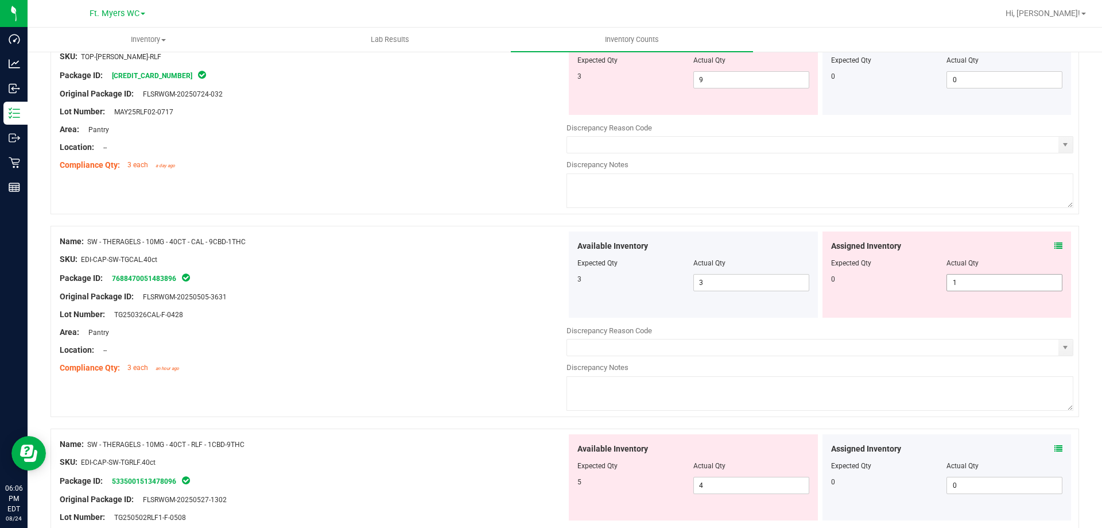
click at [950, 289] on span "1 1" at bounding box center [1005, 282] width 116 height 17
click at [950, 289] on input "1" at bounding box center [1004, 282] width 115 height 16
click at [371, 299] on div "Original Package ID: FLSRWGM-20250505-3631" at bounding box center [313, 296] width 507 height 12
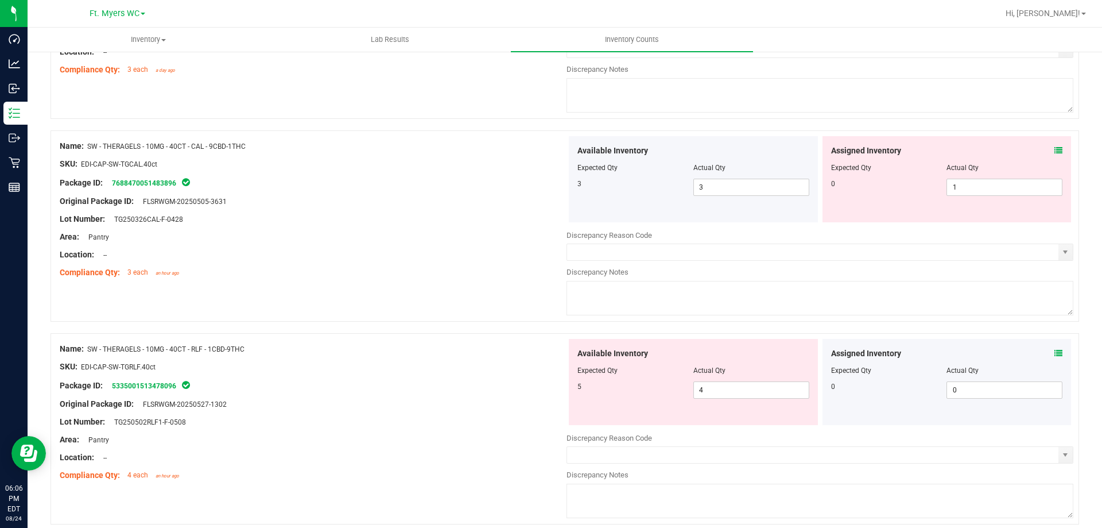
scroll to position [2067, 0]
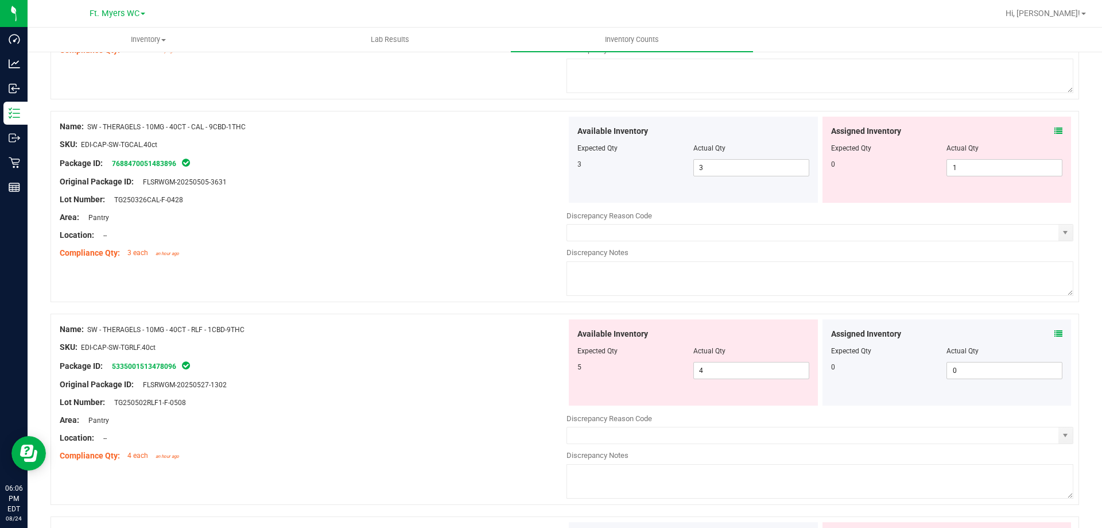
click at [1055, 336] on icon at bounding box center [1059, 334] width 8 height 8
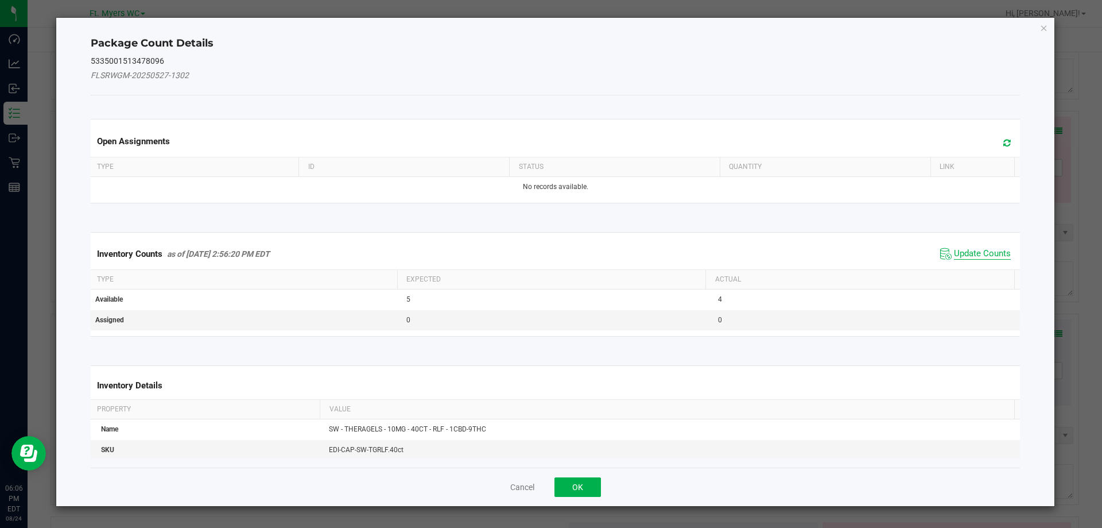
click at [958, 248] on span "Update Counts" at bounding box center [982, 253] width 57 height 11
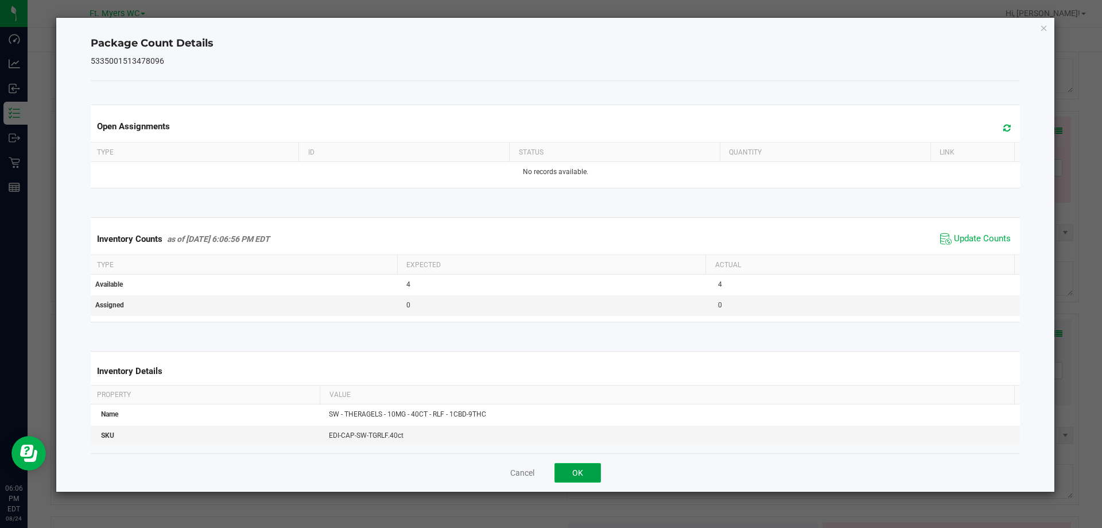
click at [571, 470] on button "OK" at bounding box center [578, 473] width 47 height 20
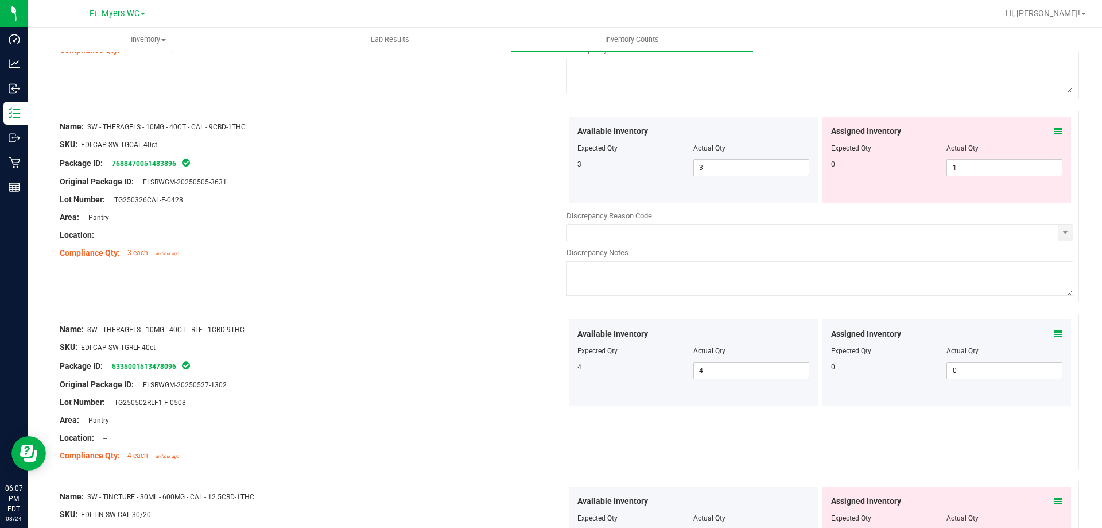
click at [1055, 130] on icon at bounding box center [1059, 131] width 8 height 8
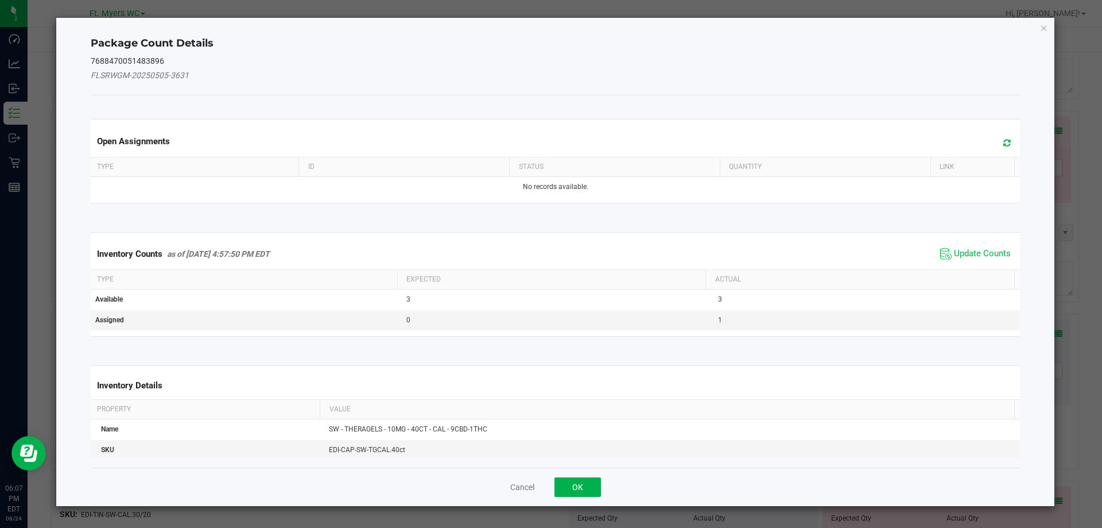
click at [995, 148] on span at bounding box center [1004, 143] width 19 height 16
click at [986, 248] on span "Update Counts" at bounding box center [982, 253] width 57 height 11
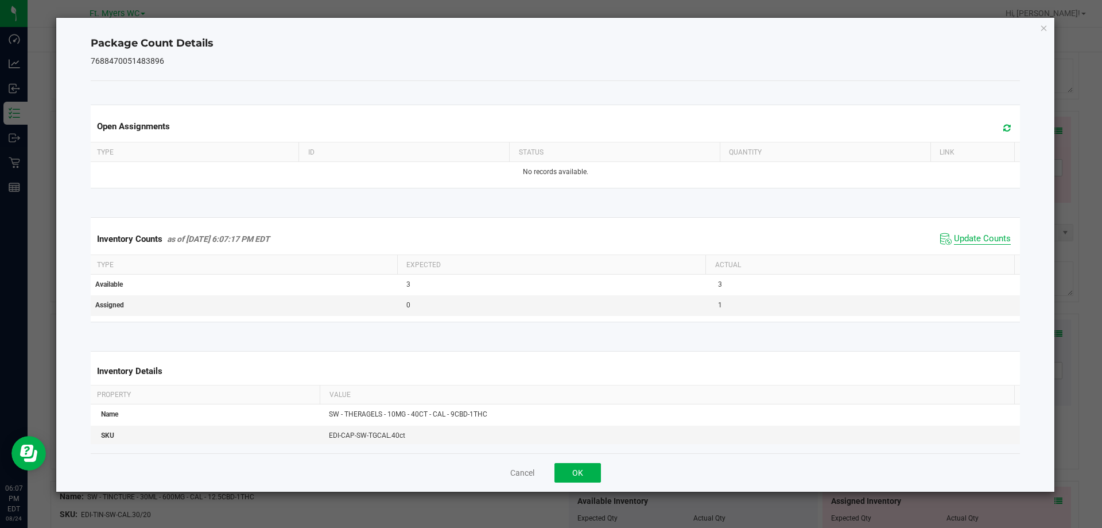
click at [983, 238] on span "Update Counts" at bounding box center [982, 238] width 57 height 11
click at [987, 242] on span "Update Counts" at bounding box center [982, 238] width 57 height 11
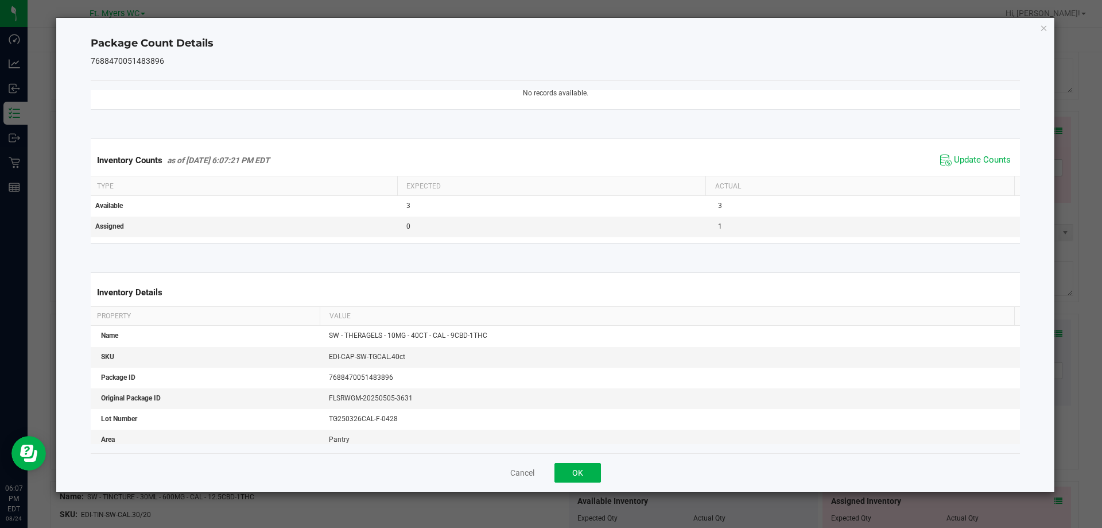
scroll to position [0, 0]
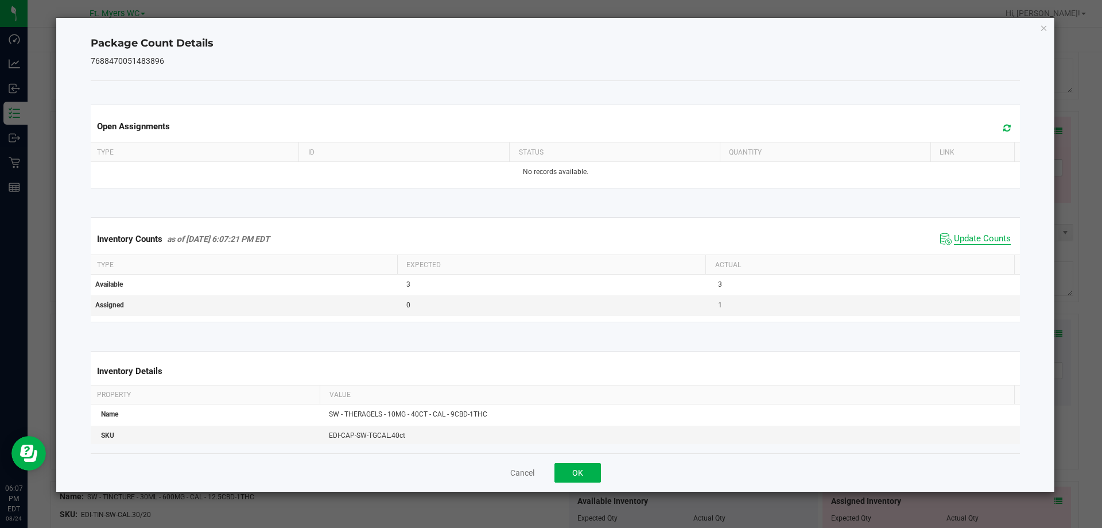
click at [964, 234] on span "Update Counts" at bounding box center [982, 238] width 57 height 11
click at [583, 474] on button "OK" at bounding box center [578, 473] width 47 height 20
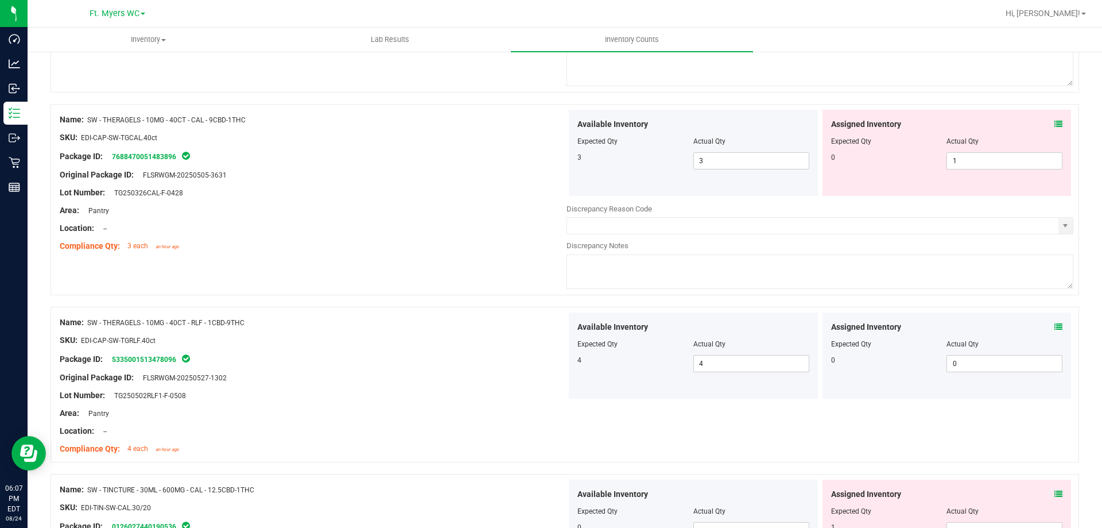
scroll to position [1894, 0]
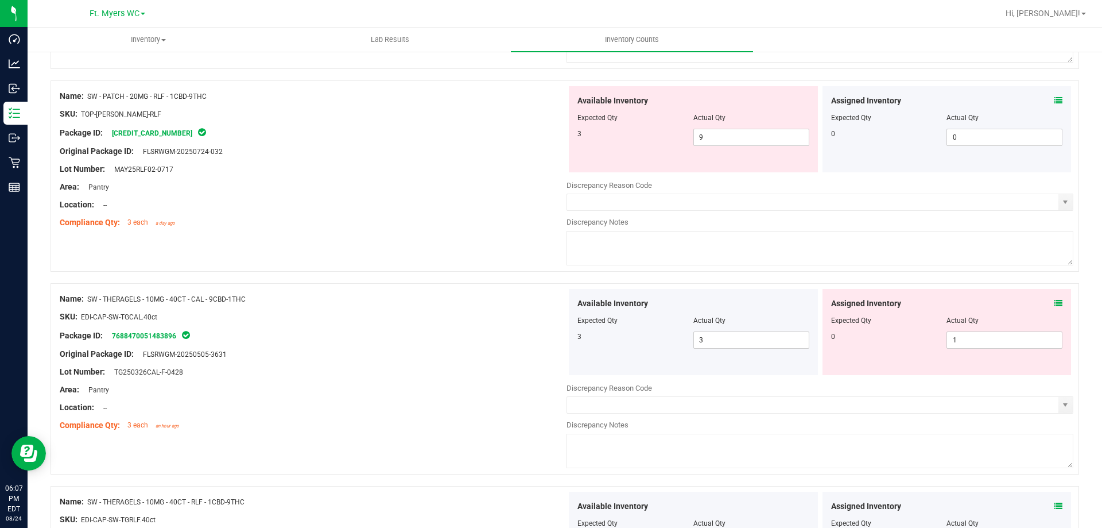
click at [1055, 305] on icon at bounding box center [1059, 303] width 8 height 8
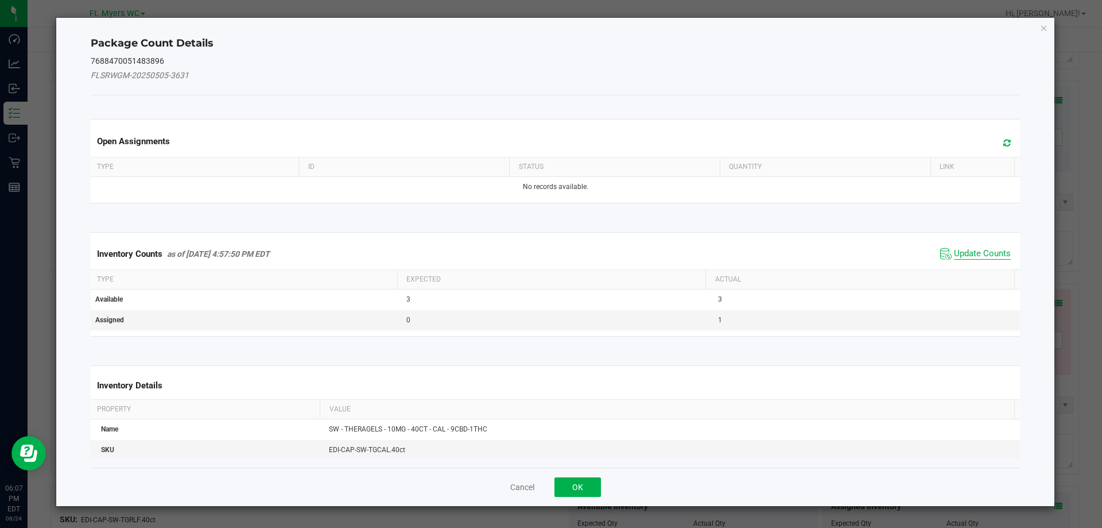
click at [985, 257] on span "Update Counts" at bounding box center [982, 253] width 57 height 11
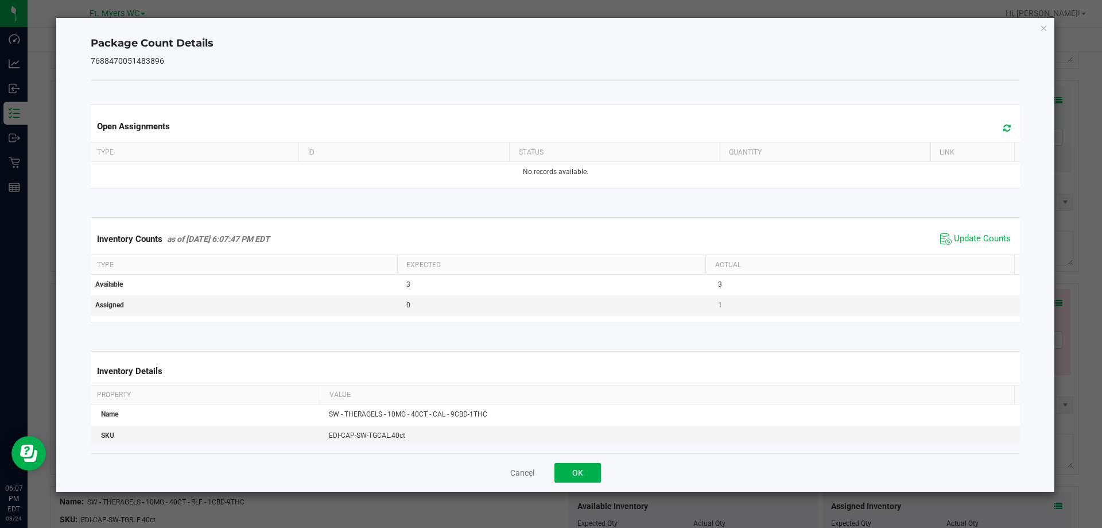
click at [605, 474] on div "Cancel OK" at bounding box center [556, 472] width 930 height 38
click at [599, 474] on button "OK" at bounding box center [578, 473] width 47 height 20
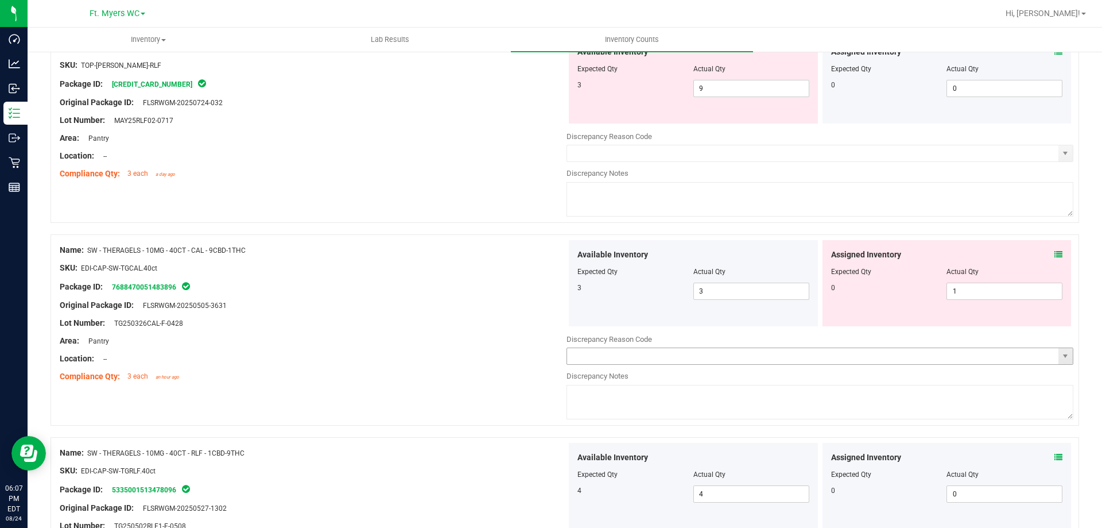
scroll to position [2009, 0]
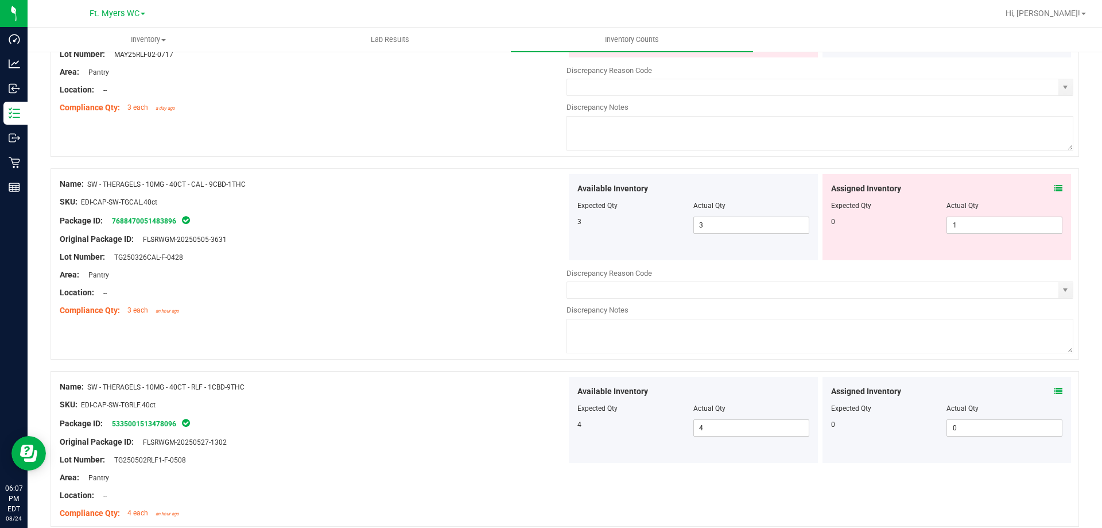
click at [1055, 191] on icon at bounding box center [1059, 188] width 8 height 8
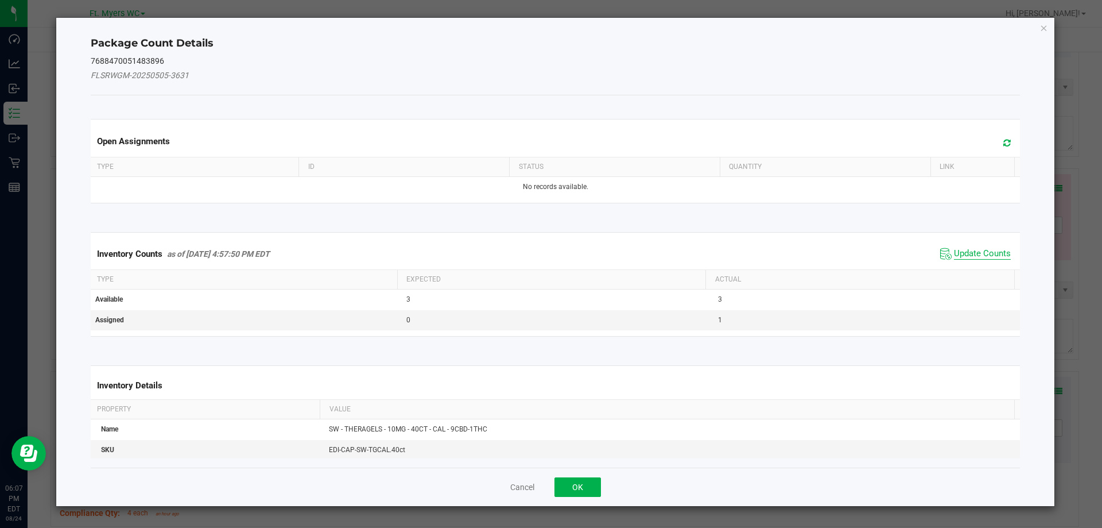
click at [983, 252] on span "Update Counts" at bounding box center [982, 253] width 57 height 11
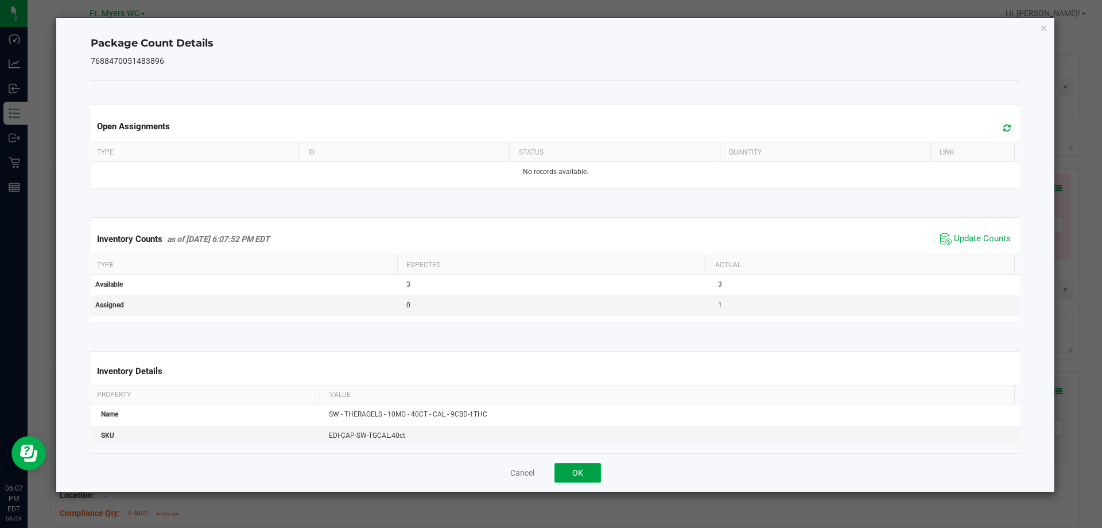
click at [567, 470] on button "OK" at bounding box center [578, 473] width 47 height 20
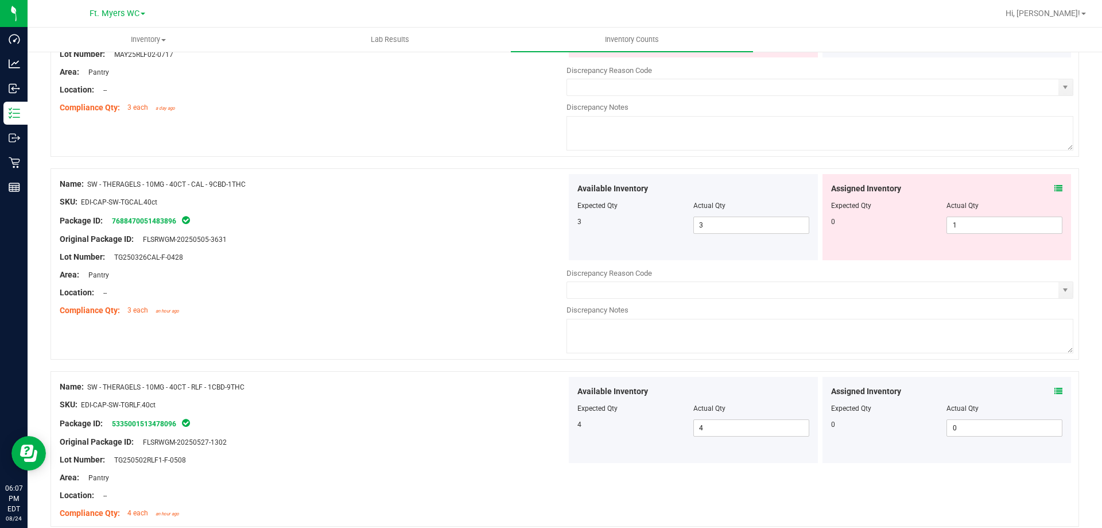
click at [346, 316] on div "Name: SW - THERAGELS - 10MG - 40CT - CAL - 9CBD-1THC SKU: EDI-CAP-SW-TGCAL.40ct…" at bounding box center [313, 247] width 507 height 146
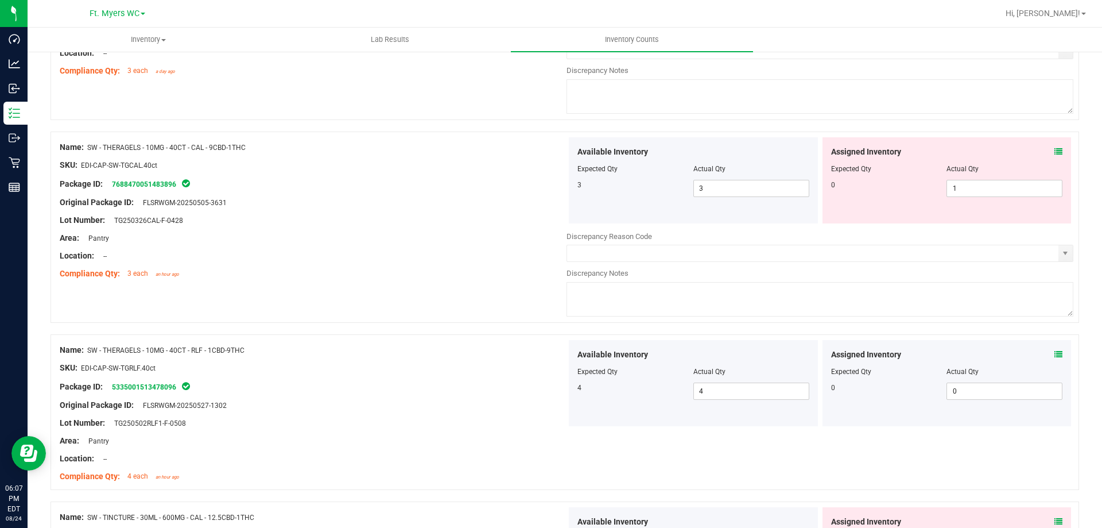
scroll to position [2067, 0]
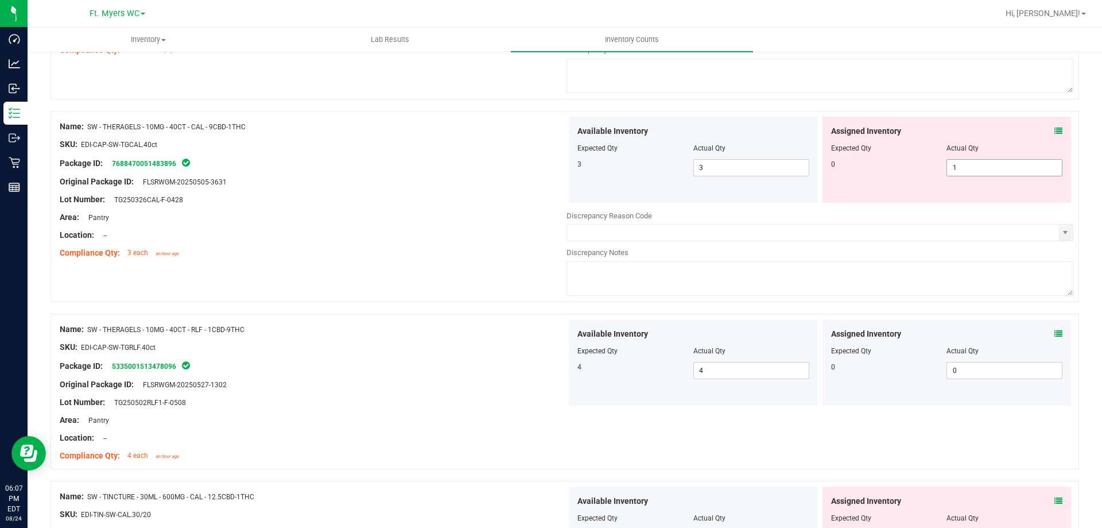
click at [981, 160] on span "1 1" at bounding box center [1005, 167] width 116 height 17
click at [981, 164] on input "1" at bounding box center [1004, 168] width 115 height 16
type input "0"
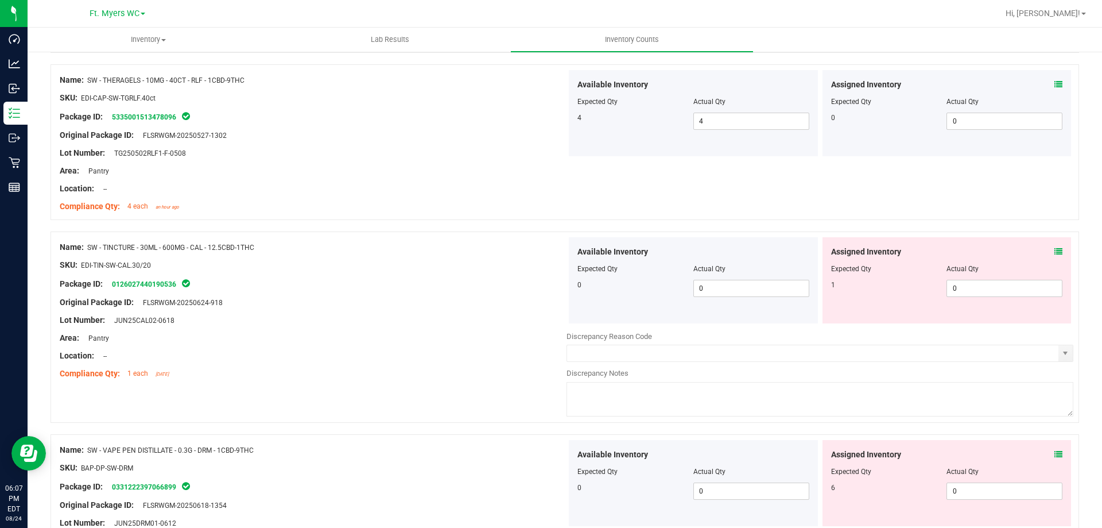
scroll to position [2296, 0]
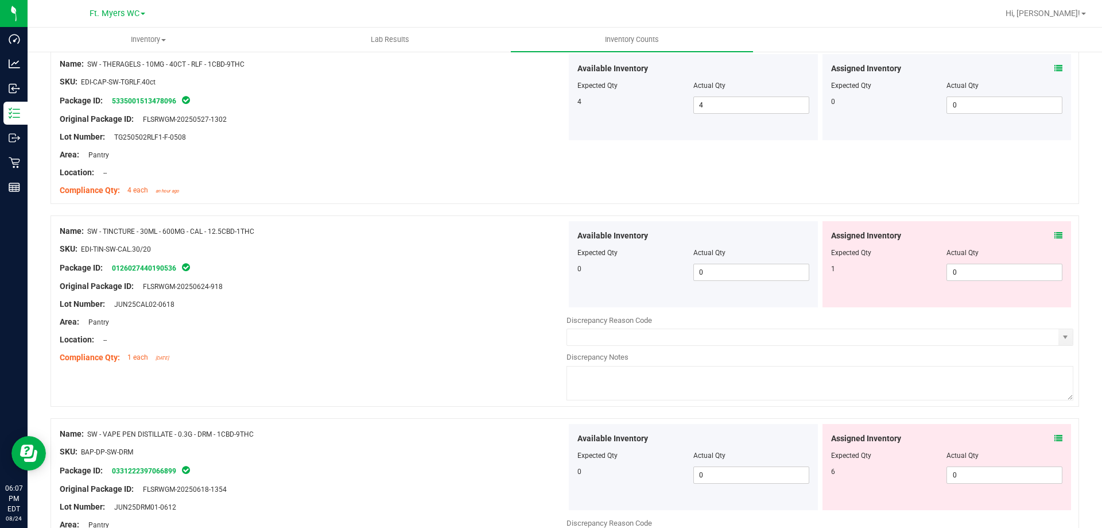
click at [1057, 242] on div "Assigned Inventory Expected Qty Actual Qty 1 0 0" at bounding box center [947, 264] width 249 height 86
click at [1055, 235] on icon at bounding box center [1059, 235] width 8 height 8
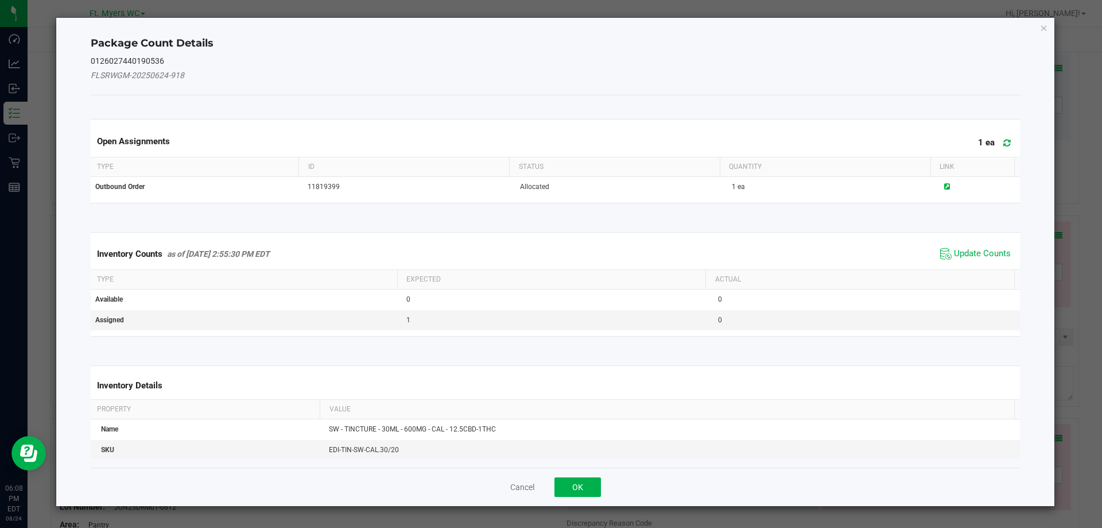
click at [1002, 137] on span at bounding box center [1004, 143] width 19 height 16
click at [958, 250] on span "Update Counts" at bounding box center [982, 253] width 57 height 11
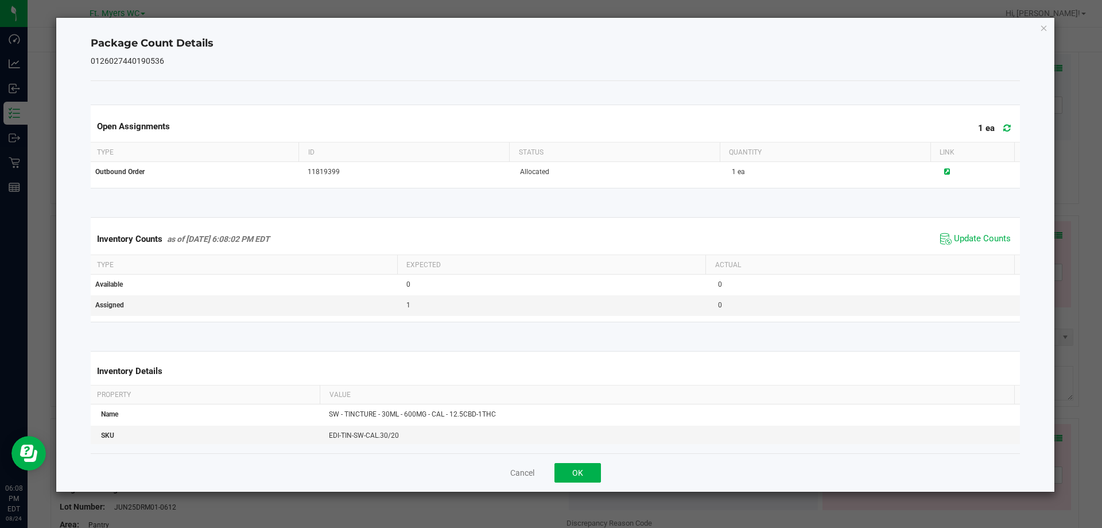
click at [582, 449] on div "Open Assignments 1 ea Type ID Status Quantity Link Outbound Order 11819399 Allo…" at bounding box center [556, 267] width 930 height 372
click at [582, 463] on button "OK" at bounding box center [578, 473] width 47 height 20
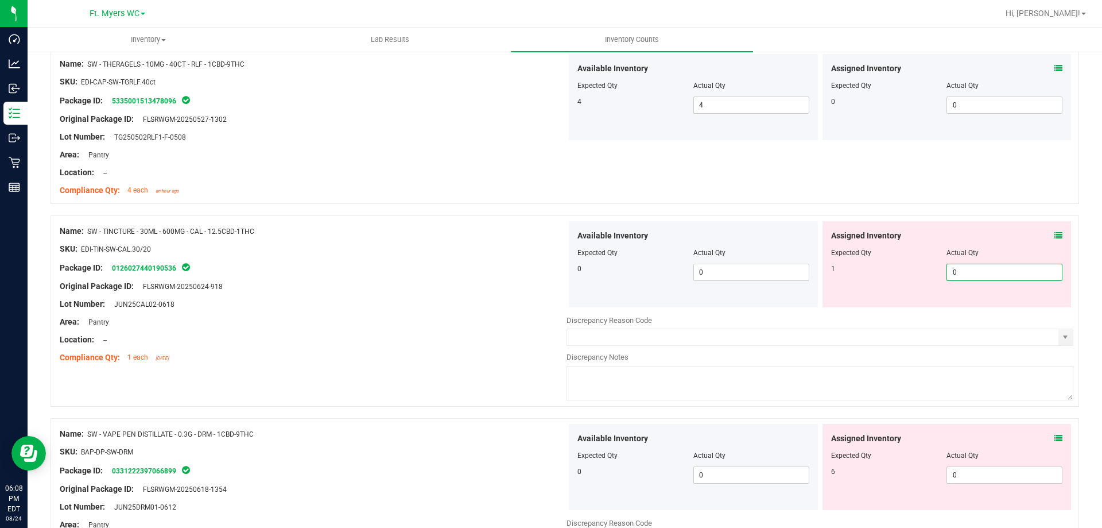
click at [951, 273] on span "0 0" at bounding box center [1005, 272] width 116 height 17
click at [951, 273] on input "0" at bounding box center [1004, 272] width 115 height 16
type input "1"
click at [555, 465] on div "Name: SW - VAPE PEN DISTILLATE - 0.3G - DRM - 1CBD-9THC SKU: BAP-DP-SW-DRM Pack…" at bounding box center [313, 488] width 507 height 129
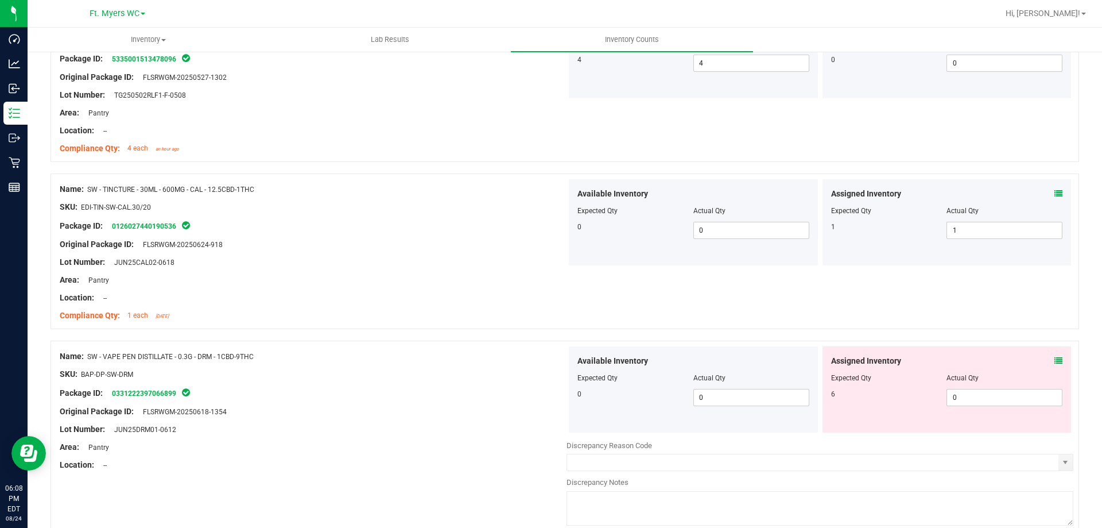
scroll to position [2393, 0]
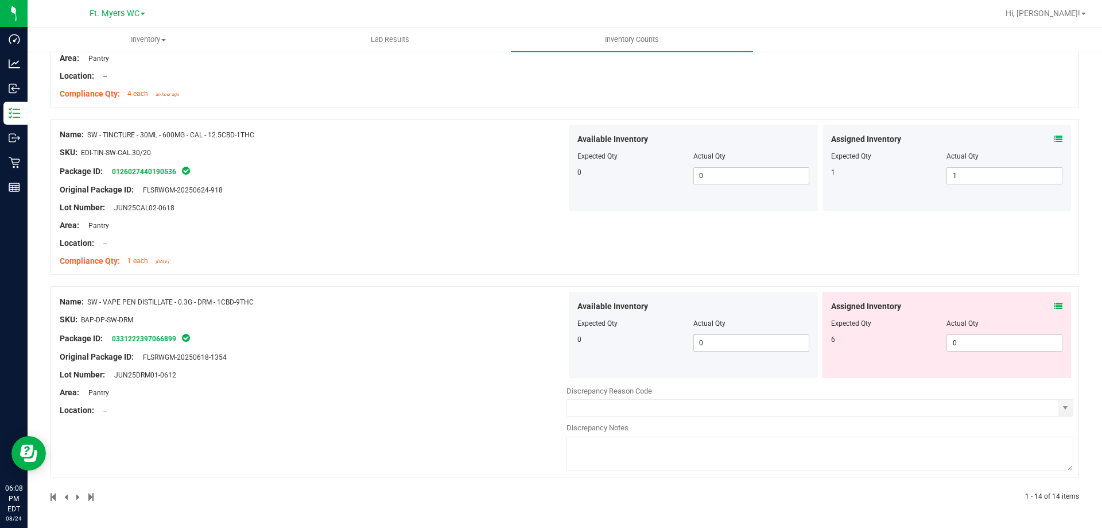
click at [1055, 302] on icon at bounding box center [1059, 306] width 8 height 8
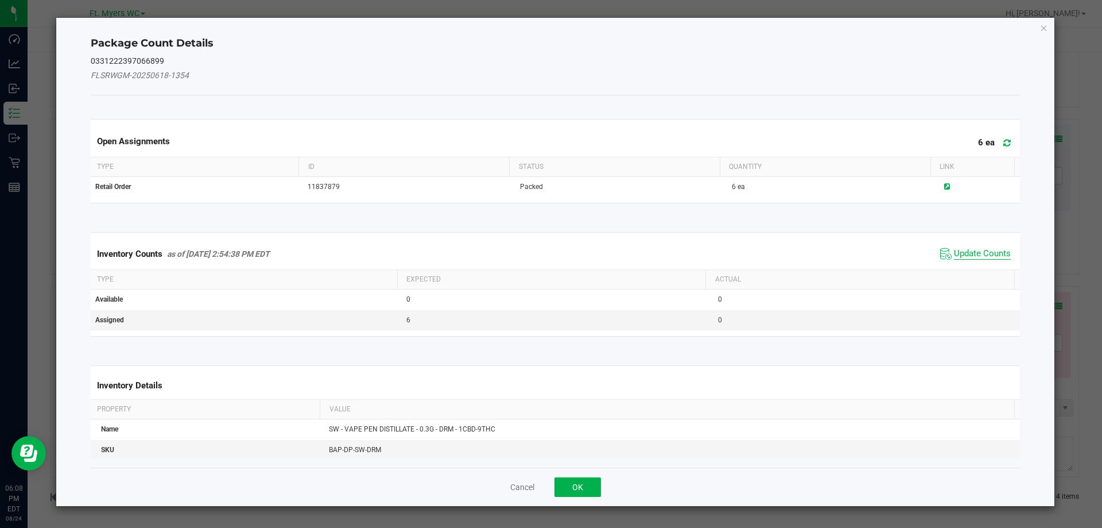
click at [986, 248] on span "Update Counts" at bounding box center [982, 253] width 57 height 11
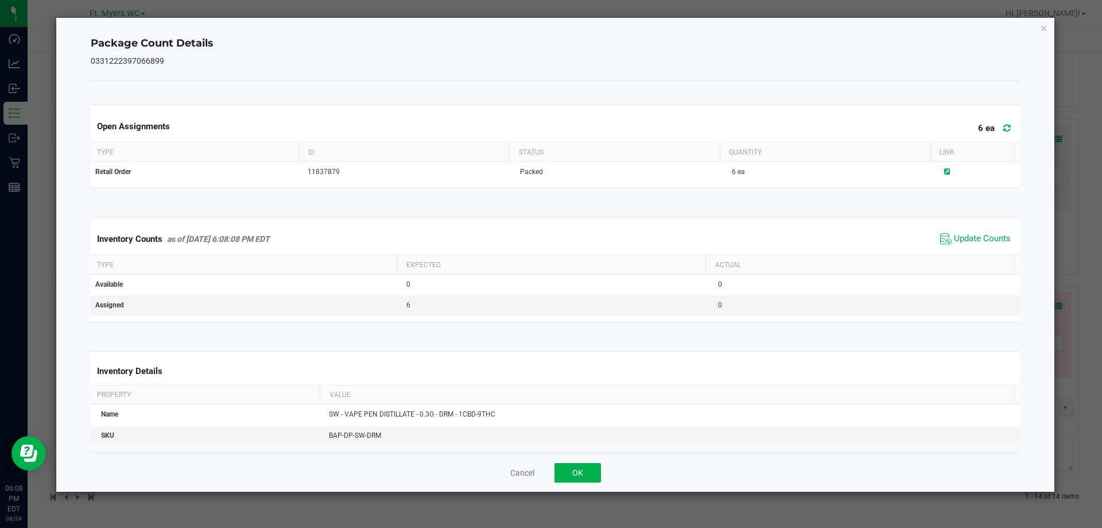
click at [1004, 122] on span at bounding box center [1004, 128] width 19 height 16
click at [962, 244] on span "Update Counts" at bounding box center [982, 238] width 57 height 11
click at [556, 462] on div "Cancel OK" at bounding box center [556, 472] width 930 height 38
click at [586, 477] on button "OK" at bounding box center [578, 473] width 47 height 20
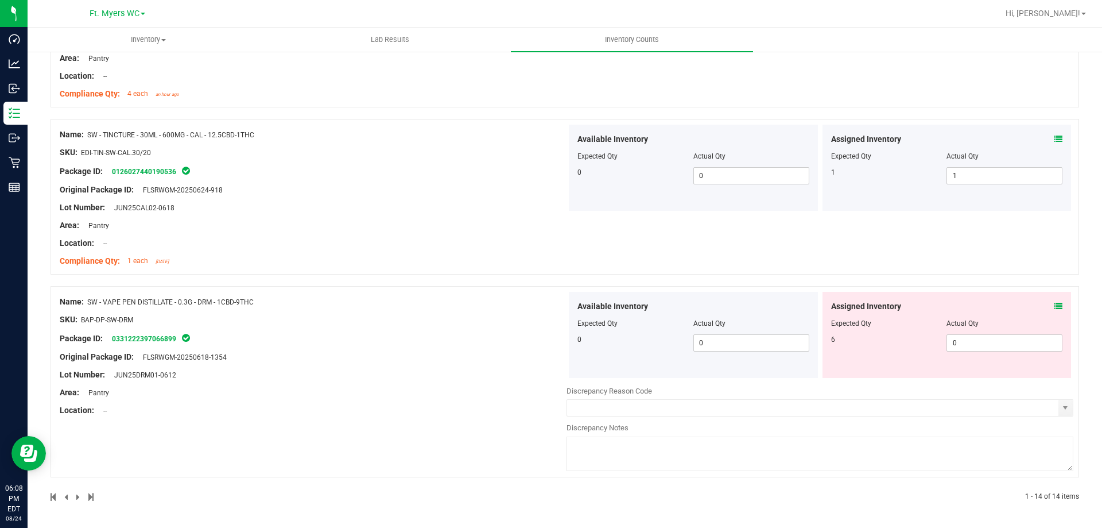
click at [347, 317] on div "SKU: BAP-DP-SW-DRM" at bounding box center [313, 319] width 507 height 12
click at [1055, 304] on icon at bounding box center [1059, 306] width 8 height 8
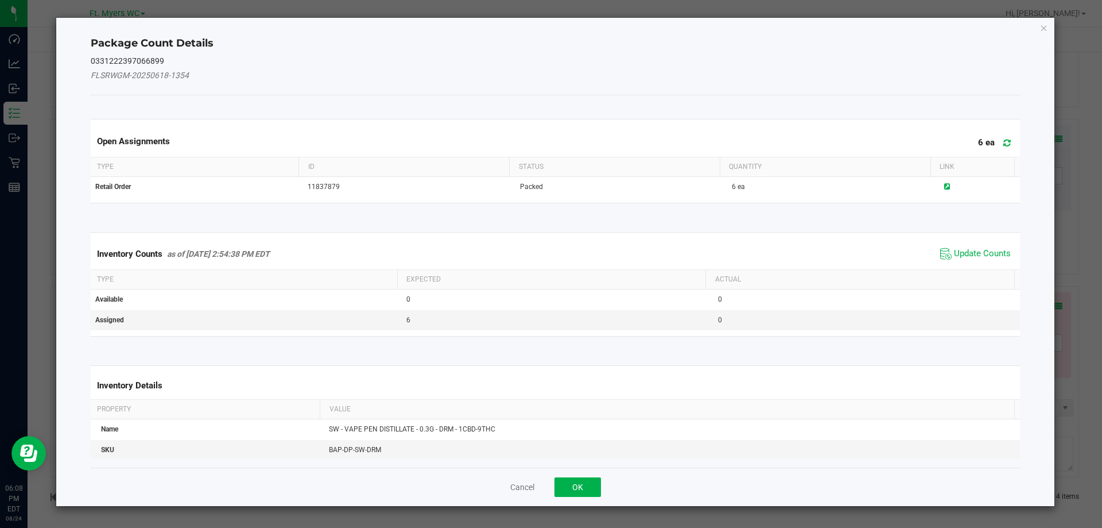
click at [1003, 140] on icon at bounding box center [1006, 142] width 7 height 9
click at [954, 255] on span "Update Counts" at bounding box center [982, 253] width 57 height 11
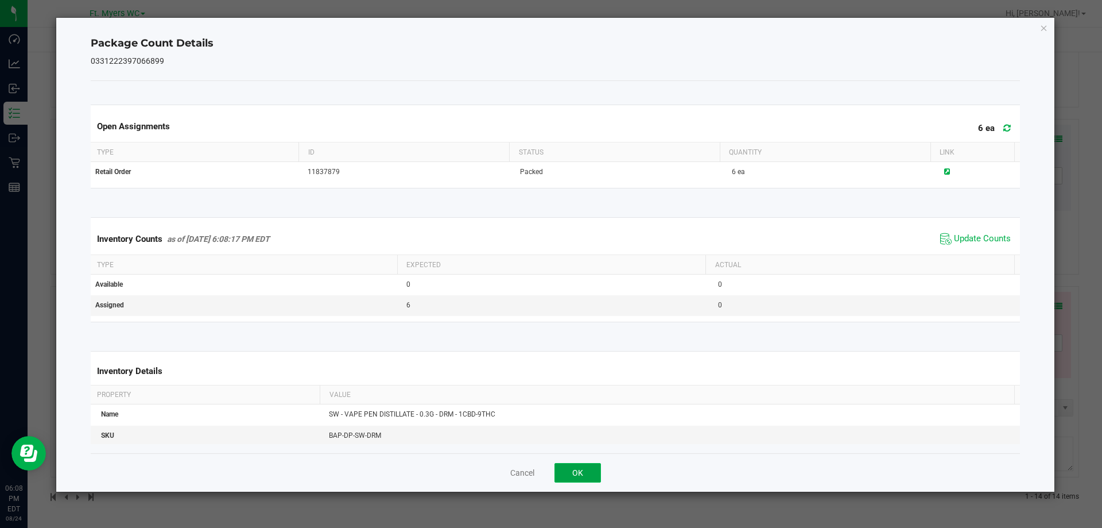
click at [563, 481] on button "OK" at bounding box center [578, 473] width 47 height 20
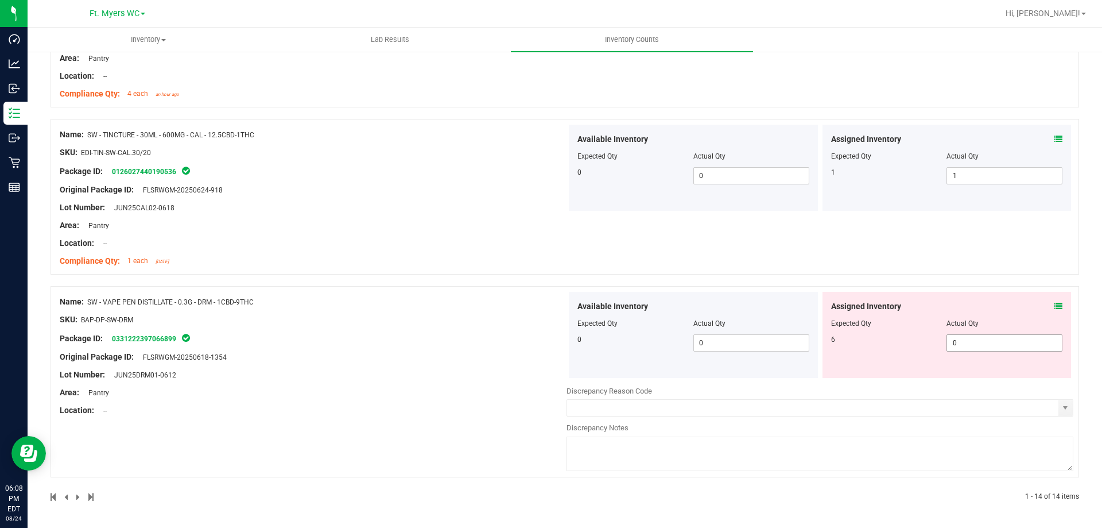
click at [947, 348] on span "0 0" at bounding box center [1005, 342] width 116 height 17
click at [947, 346] on input "0" at bounding box center [1004, 343] width 115 height 16
type input "60"
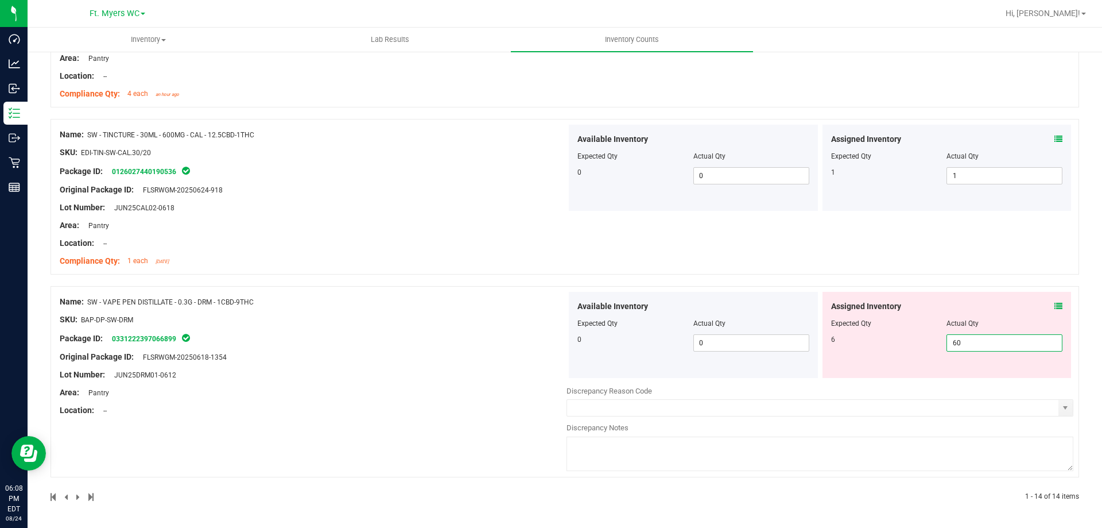
click at [409, 458] on div "Name: SW - VAPE PEN DISTILLATE - 0.3G - DRM - 1CBD-9THC SKU: BAP-DP-SW-DRM Pack…" at bounding box center [565, 381] width 1029 height 191
click at [975, 347] on span "60 60" at bounding box center [1005, 342] width 116 height 17
click at [975, 347] on input "60" at bounding box center [1004, 343] width 115 height 16
type input "6"
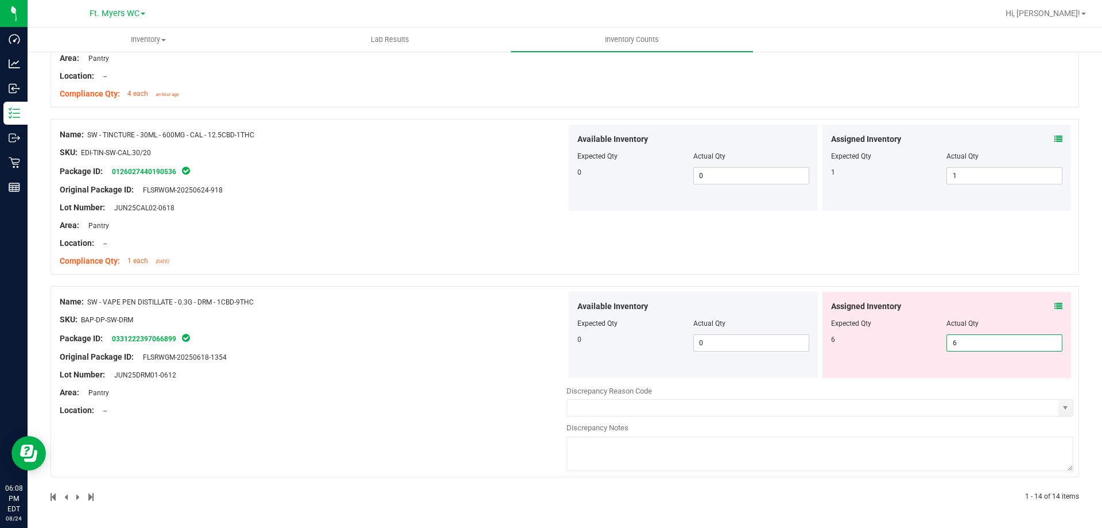
click at [294, 467] on div "Name: SW - VAPE PEN DISTILLATE - 0.3G - DRM - 1CBD-9THC SKU: BAP-DP-SW-DRM Pack…" at bounding box center [565, 381] width 1029 height 191
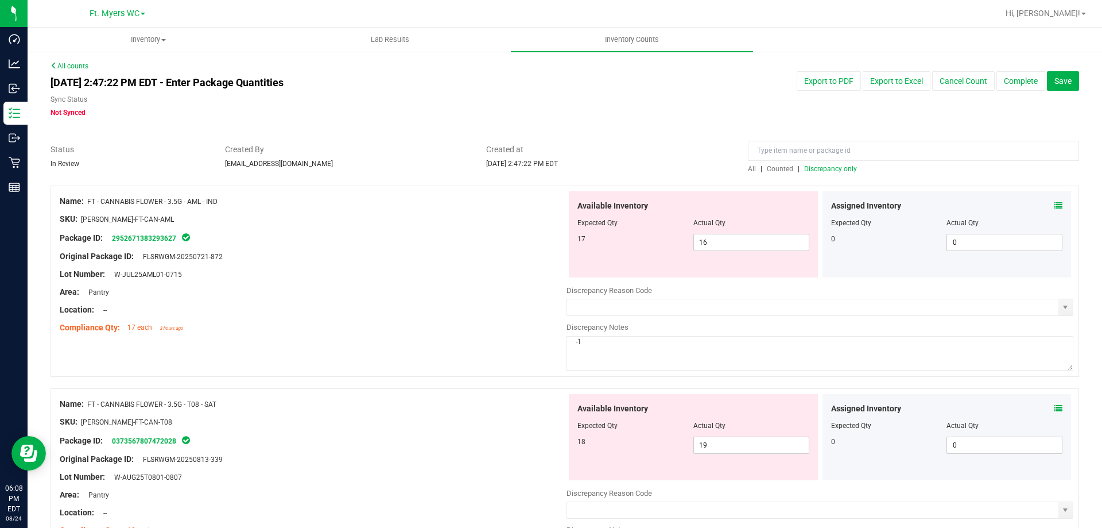
scroll to position [0, 0]
click at [836, 168] on span "Discrepancy only" at bounding box center [830, 170] width 53 height 8
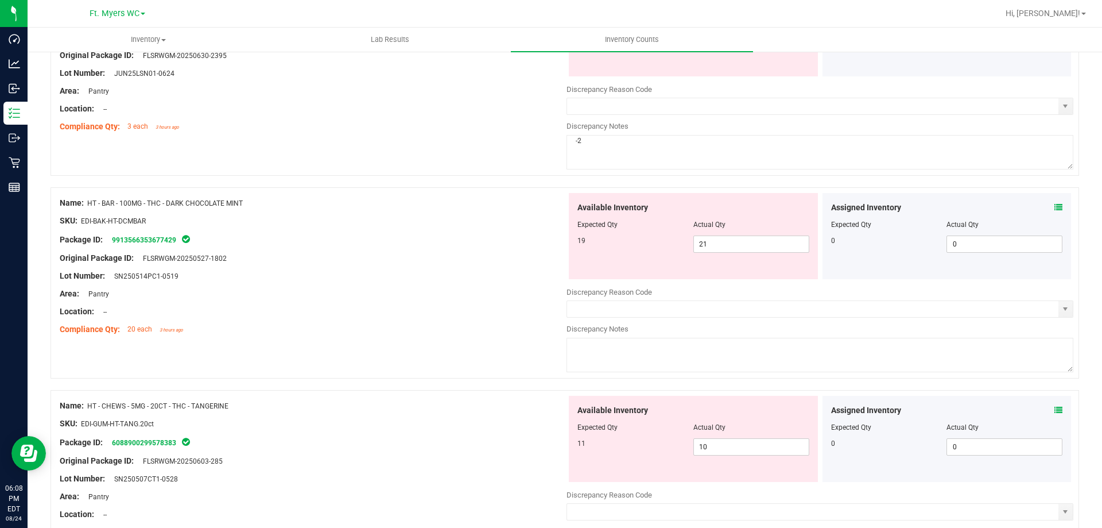
scroll to position [1033, 0]
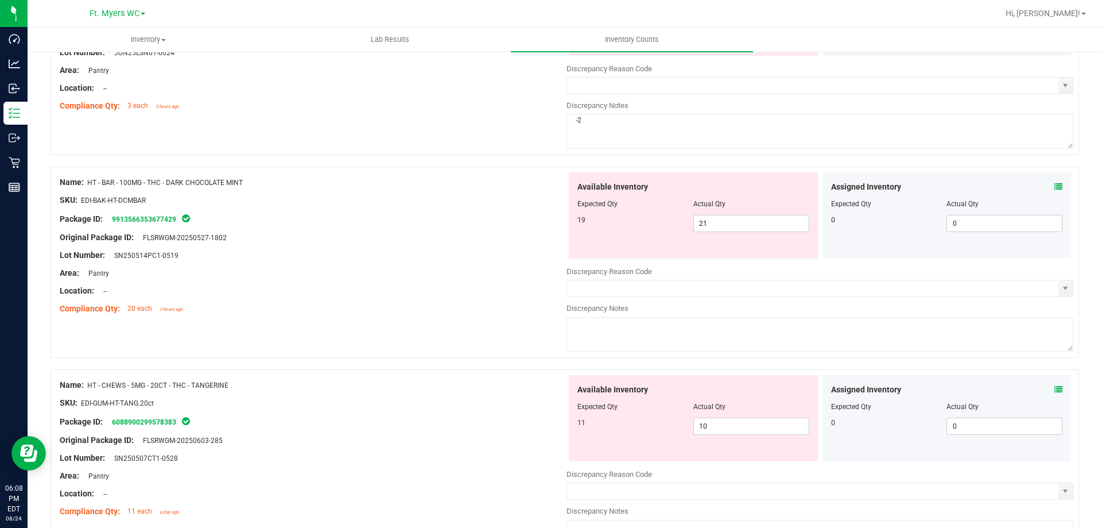
click at [1055, 187] on icon at bounding box center [1059, 187] width 8 height 8
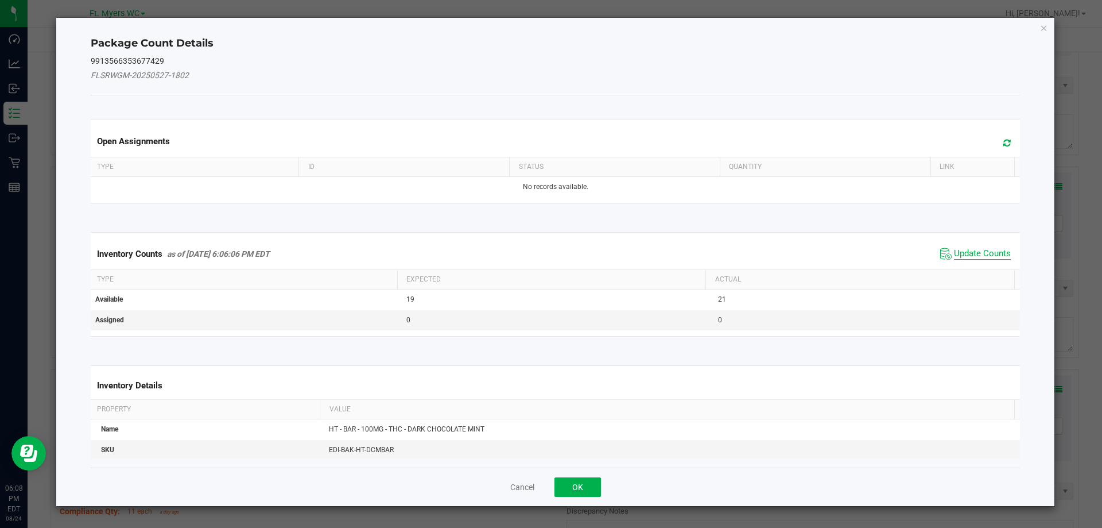
click at [955, 255] on span "Update Counts" at bounding box center [982, 253] width 57 height 11
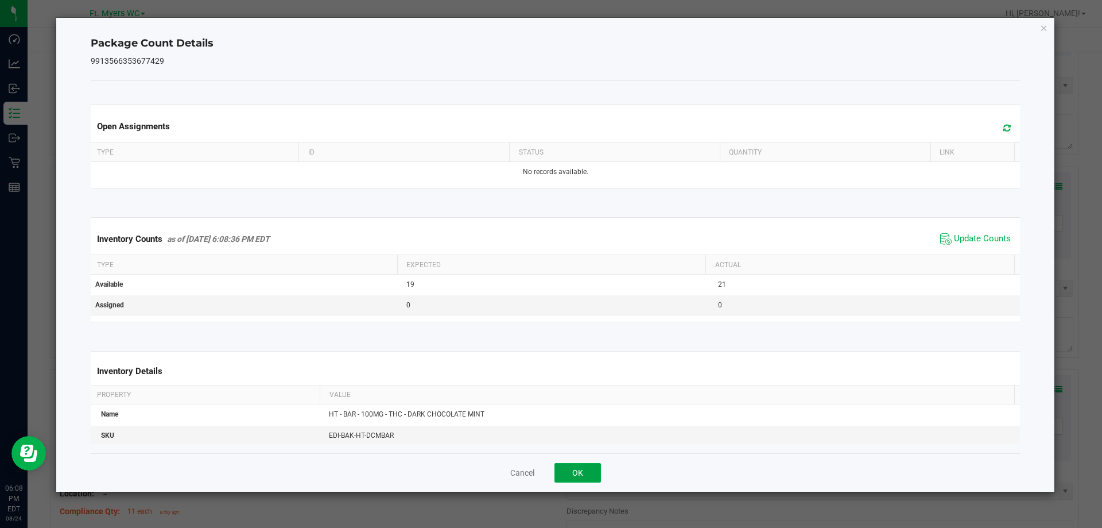
click at [597, 473] on button "OK" at bounding box center [578, 473] width 47 height 20
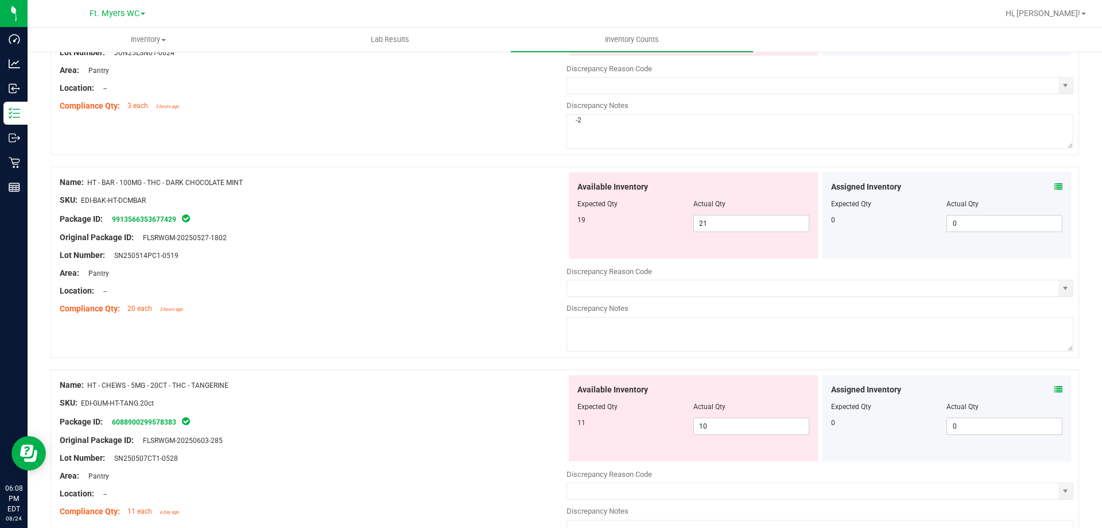
click at [402, 252] on div "Lot Number: SN250514PC1-0519" at bounding box center [313, 255] width 507 height 12
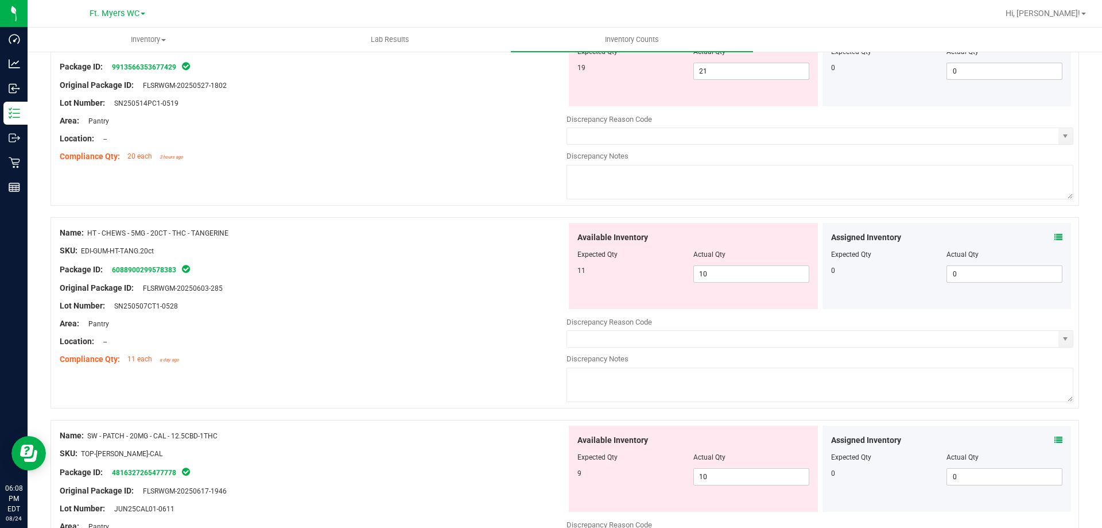
scroll to position [1206, 0]
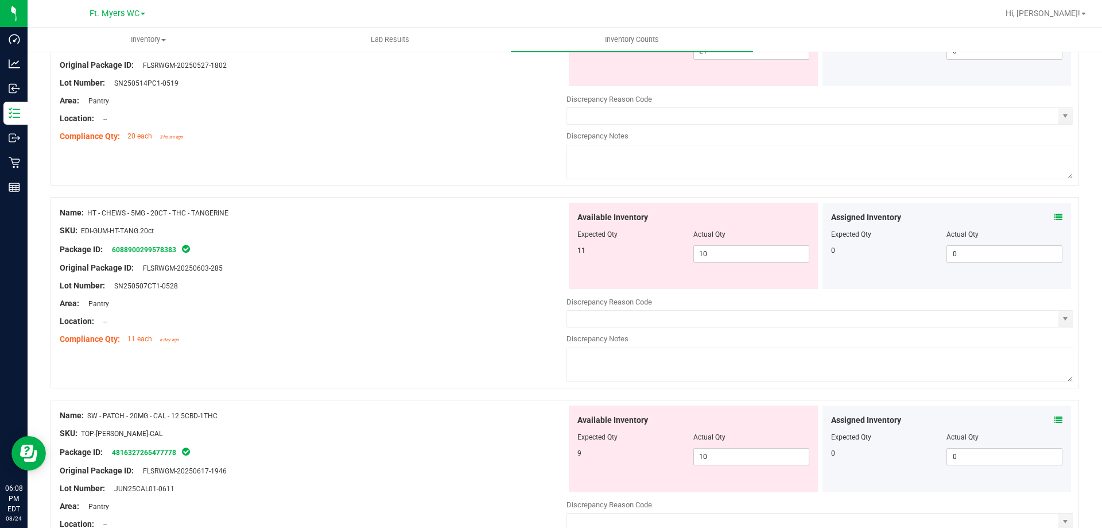
click at [1055, 216] on icon at bounding box center [1059, 217] width 8 height 8
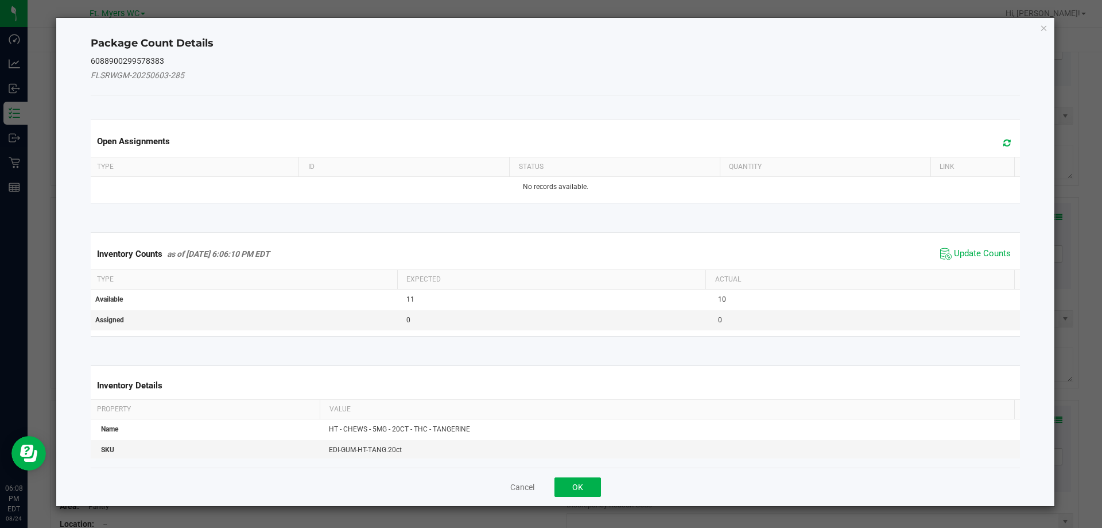
click at [944, 254] on span "Update Counts" at bounding box center [975, 253] width 76 height 17
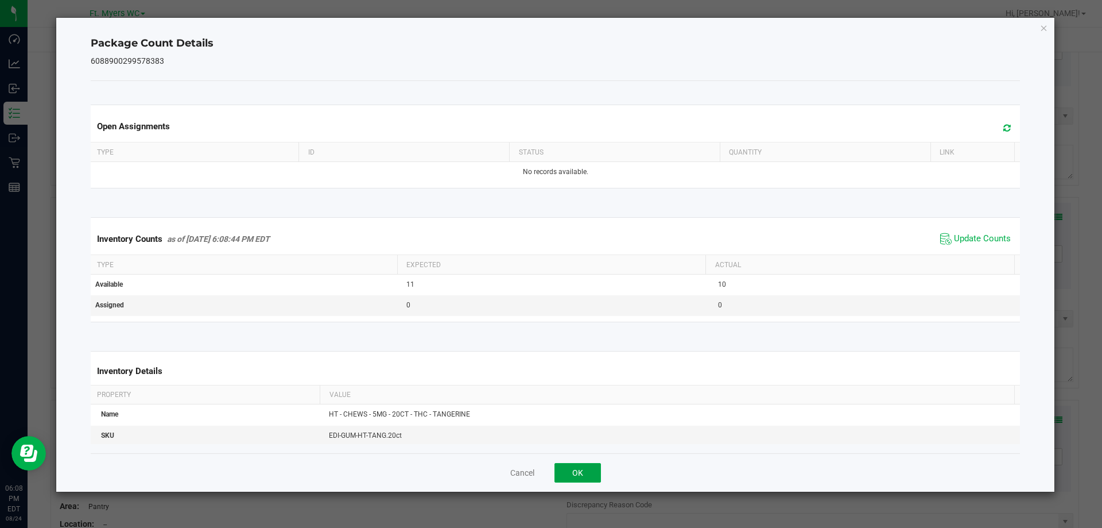
click at [590, 473] on button "OK" at bounding box center [578, 473] width 47 height 20
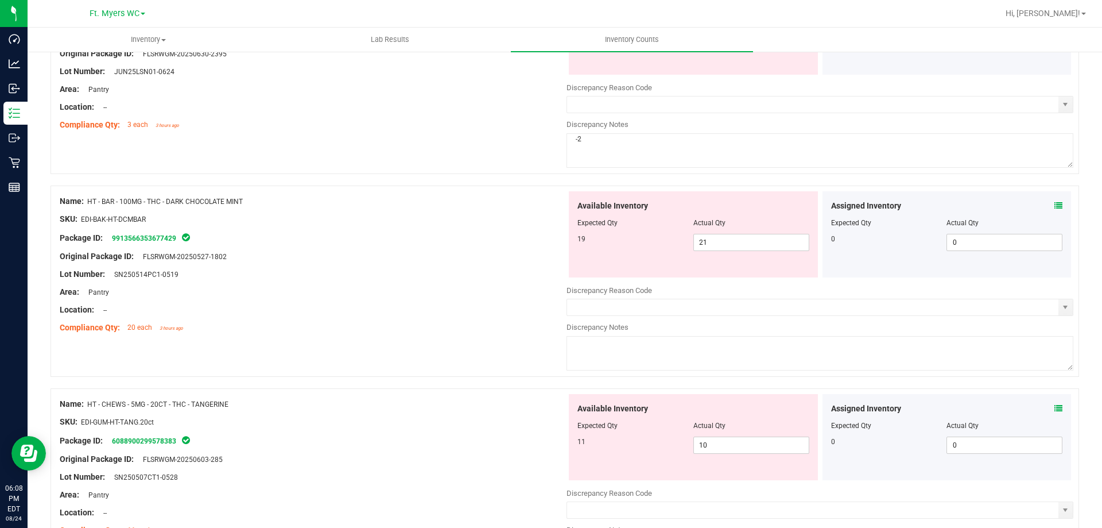
scroll to position [1033, 0]
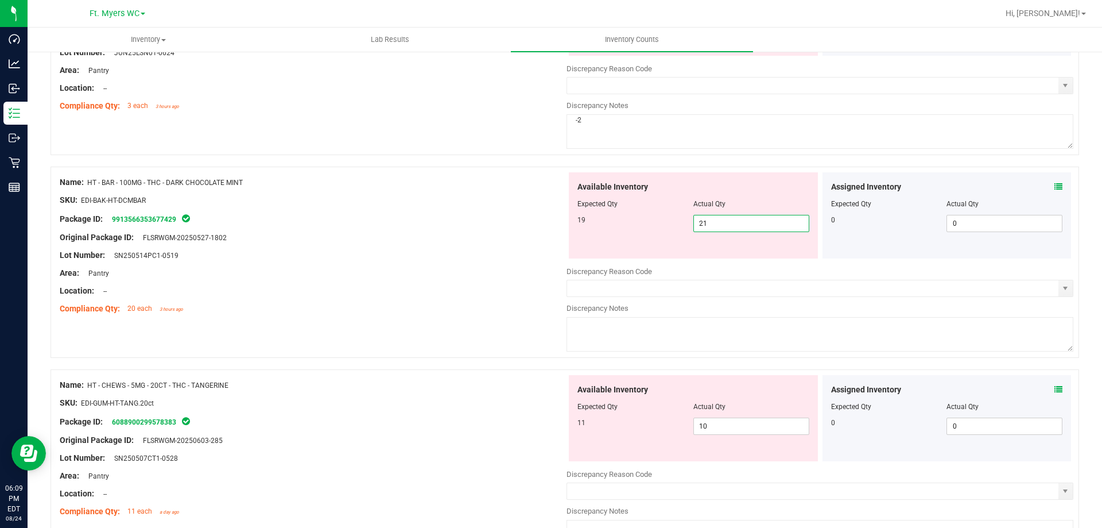
click at [708, 229] on span "21 21" at bounding box center [751, 223] width 116 height 17
click at [708, 229] on input "21" at bounding box center [751, 223] width 115 height 16
type input "19"
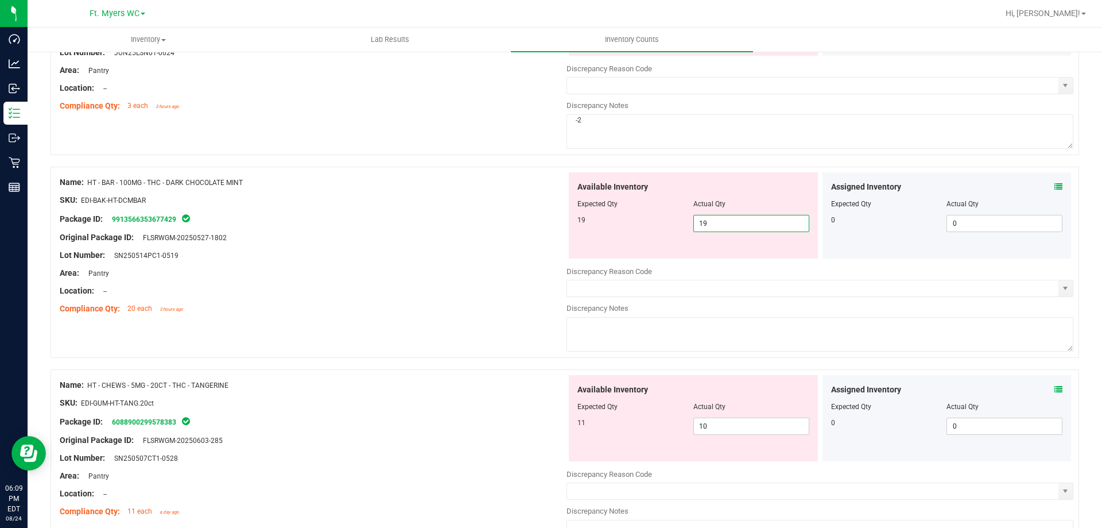
click at [317, 290] on div "Location: --" at bounding box center [313, 291] width 507 height 12
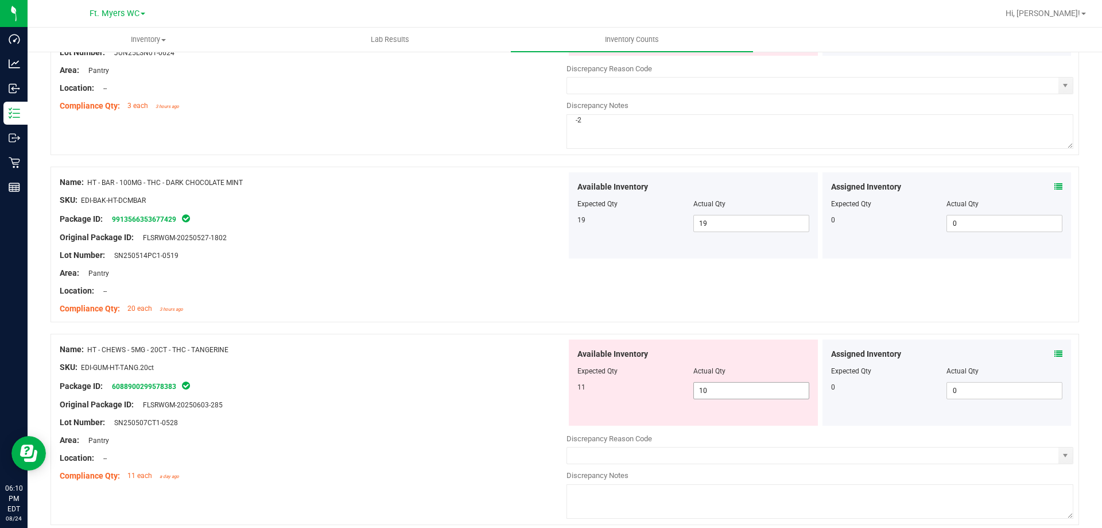
click at [801, 385] on span "10 10" at bounding box center [751, 390] width 116 height 17
click at [788, 388] on span "10 10" at bounding box center [751, 390] width 116 height 17
click at [785, 388] on input "10" at bounding box center [751, 390] width 115 height 16
drag, startPoint x: 788, startPoint y: 374, endPoint x: 778, endPoint y: 379, distance: 11.0
click at [785, 376] on div "Available Inventory Expected Qty Actual Qty 11 10 10" at bounding box center [693, 382] width 249 height 86
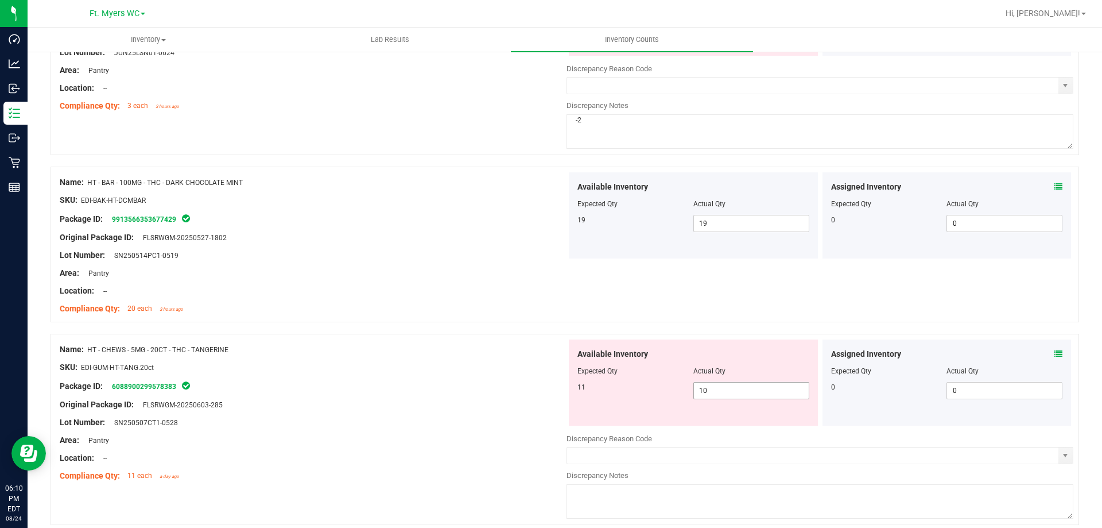
click at [763, 385] on span "10 10" at bounding box center [751, 390] width 116 height 17
click at [761, 388] on input "10" at bounding box center [751, 390] width 115 height 16
type input "11"
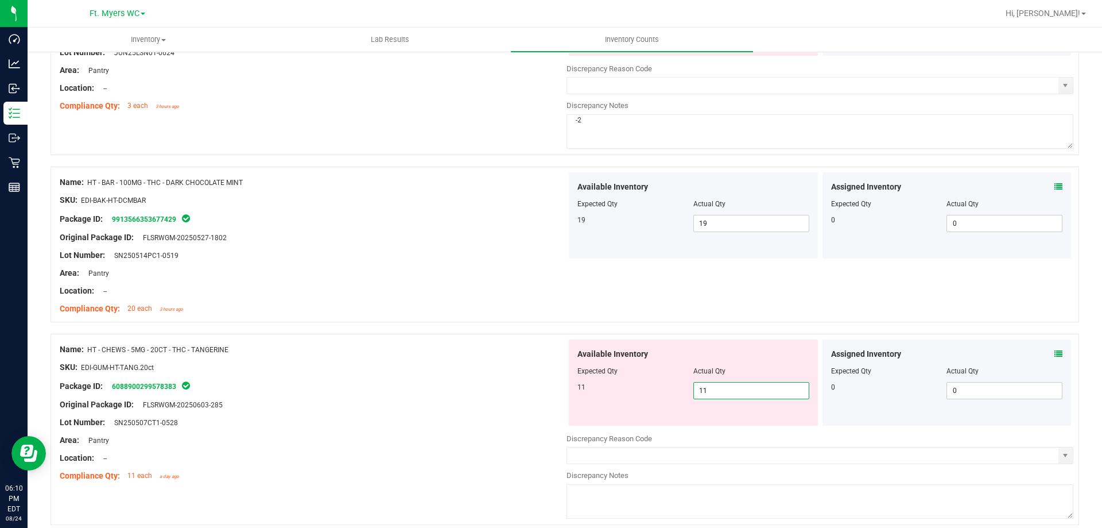
click at [555, 431] on div at bounding box center [313, 431] width 507 height 6
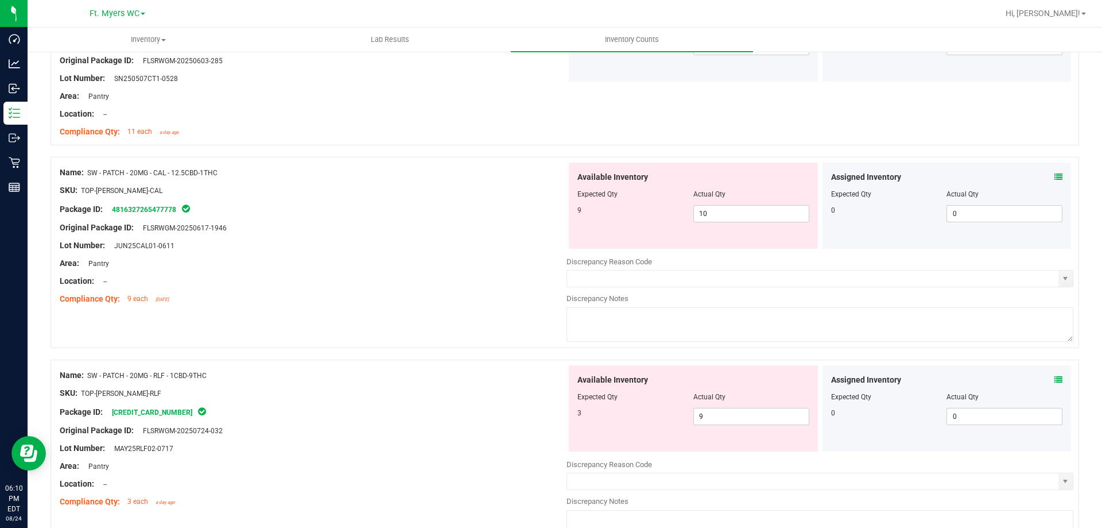
scroll to position [1378, 0]
click at [470, 184] on div "Name: SW - PATCH - 20MG - CAL - 12.5CBD-1THC SKU: TOP-[PERSON_NAME]-CAL Package…" at bounding box center [313, 235] width 507 height 146
click at [457, 222] on div "Original Package ID: FLSRWGM-20250617-1946" at bounding box center [313, 227] width 507 height 12
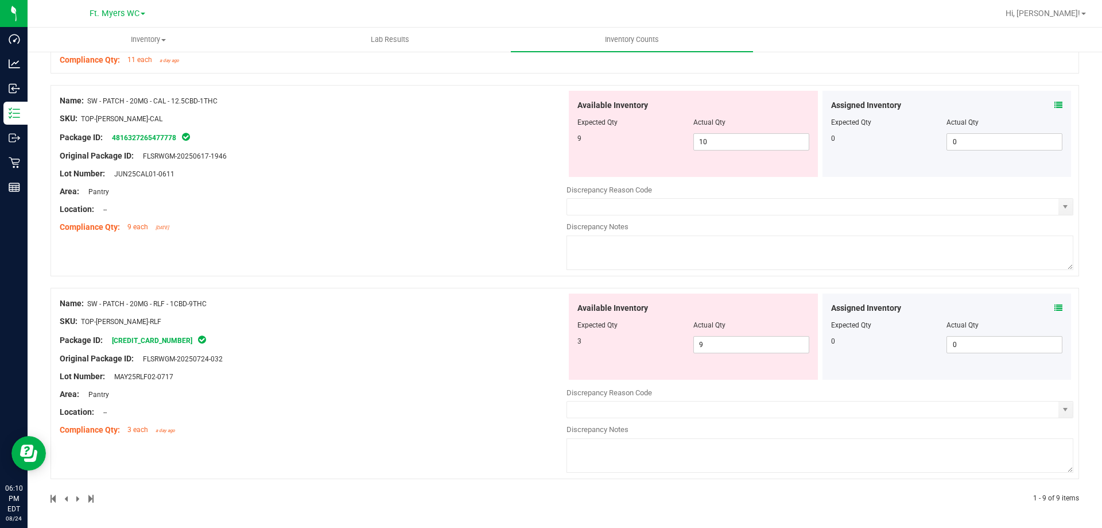
scroll to position [1451, 0]
click at [418, 226] on div "Compliance Qty: 9 each [DATE]" at bounding box center [313, 225] width 507 height 12
click at [713, 133] on span "10 10" at bounding box center [751, 139] width 116 height 17
click at [713, 133] on input "10" at bounding box center [751, 140] width 115 height 16
type input "9"
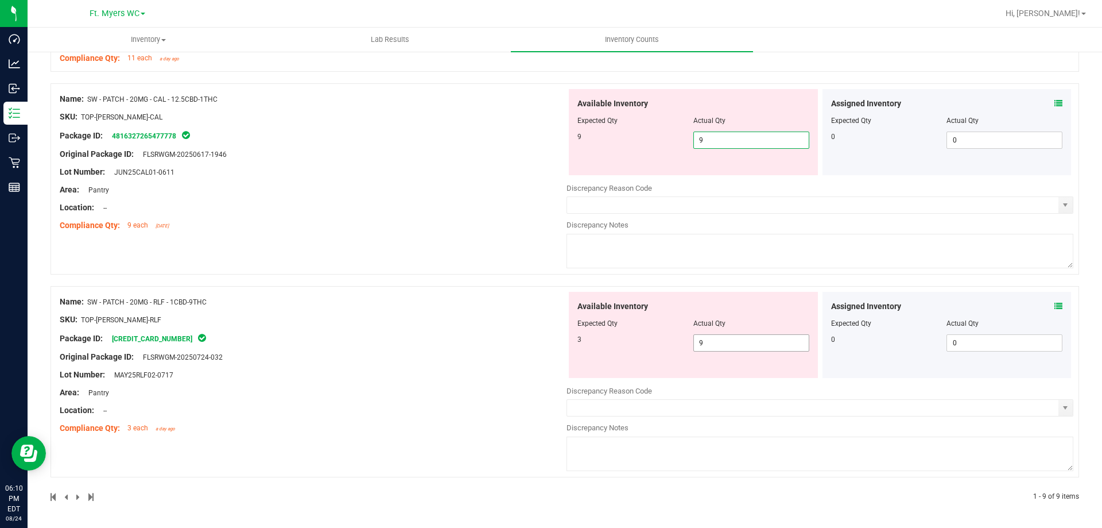
type input "9"
click at [742, 338] on span "9 9" at bounding box center [751, 342] width 116 height 17
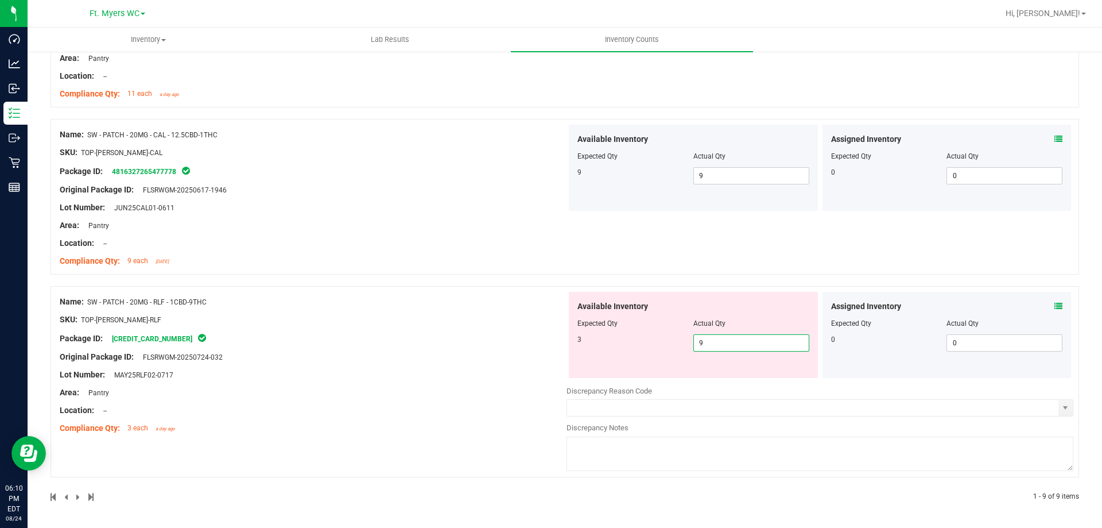
click at [742, 338] on input "9" at bounding box center [751, 343] width 115 height 16
type input "3"
click at [455, 332] on div "Name: SW - PATCH - 20MG - RLF - 1CBD-9THC SKU: TOP-[PERSON_NAME]-RLF Package ID…" at bounding box center [313, 365] width 507 height 146
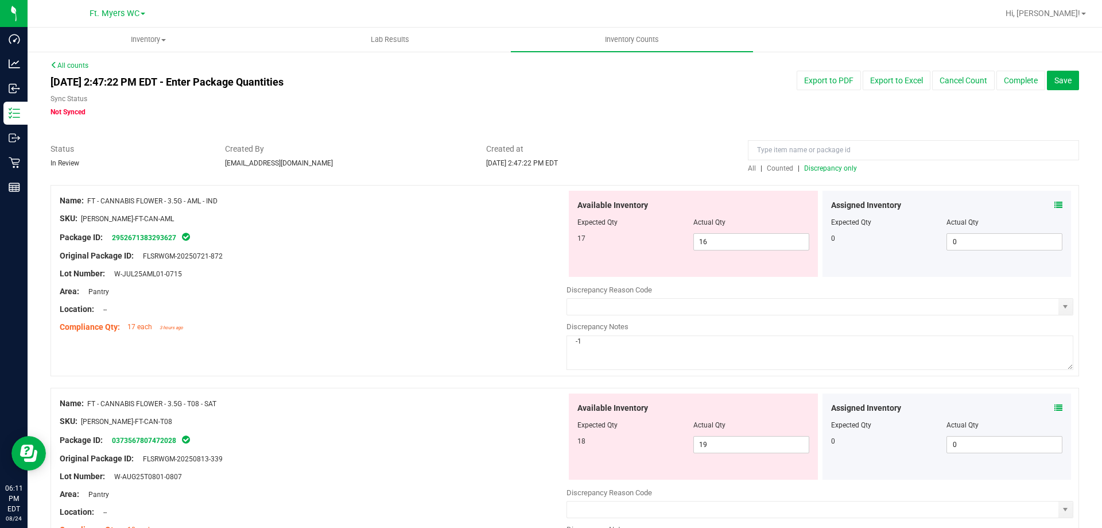
scroll to position [0, 0]
click at [839, 173] on span "Discrepancy only" at bounding box center [830, 170] width 53 height 8
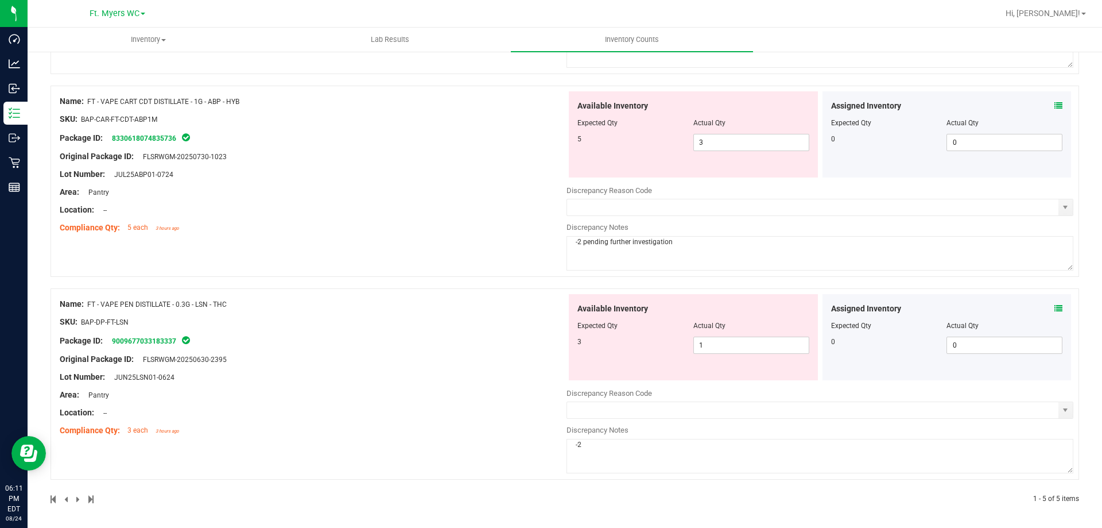
scroll to position [711, 0]
